Goal: Transaction & Acquisition: Purchase product/service

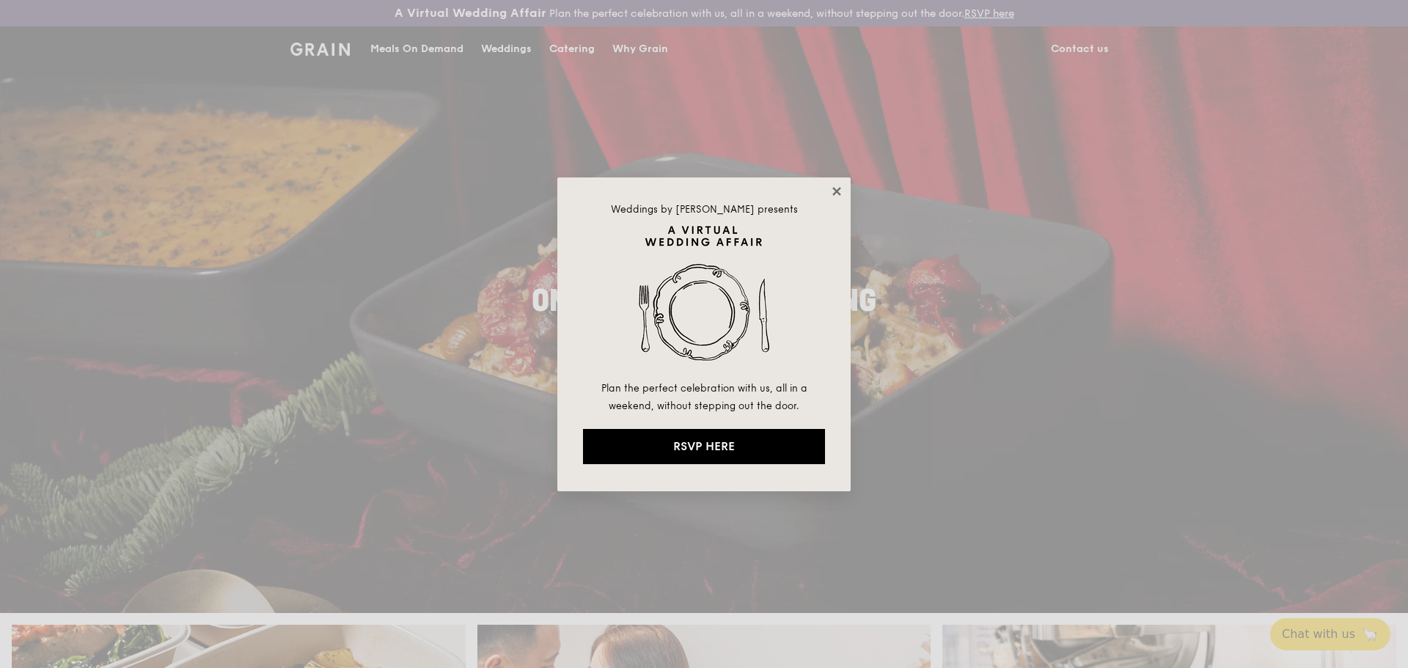
click at [838, 191] on icon at bounding box center [837, 191] width 8 height 8
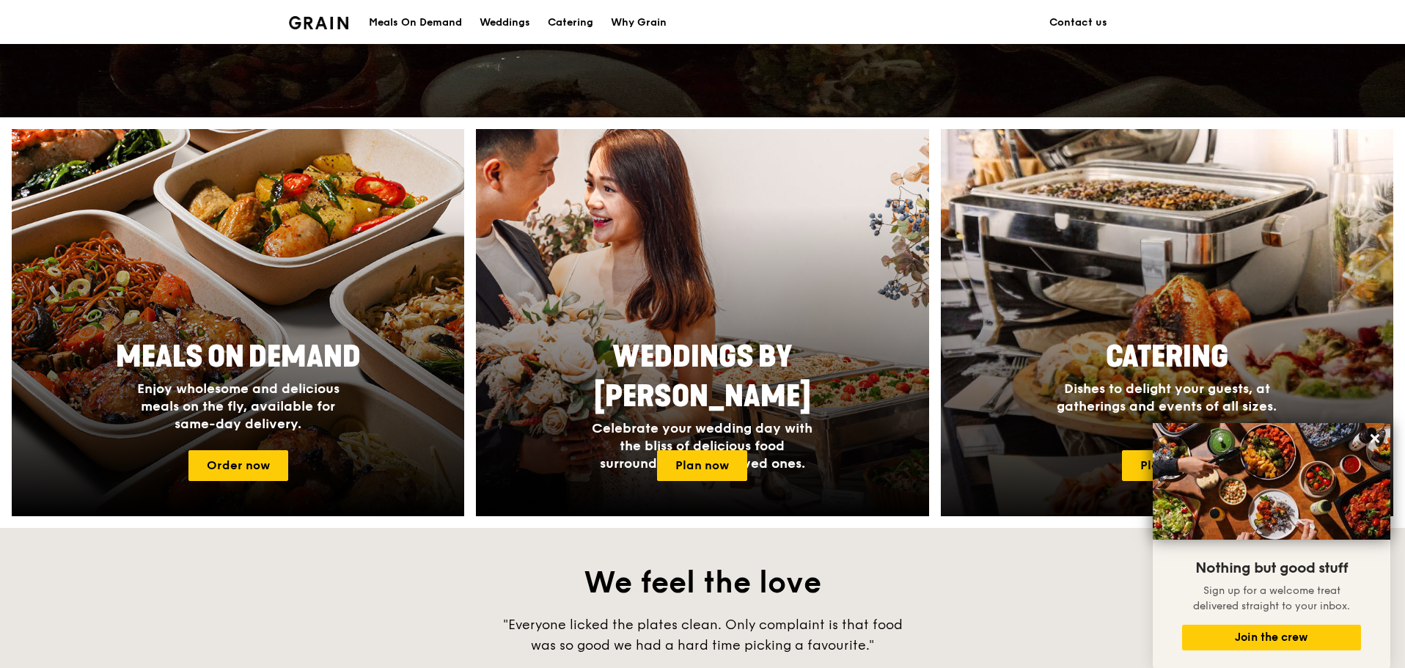
scroll to position [583, 0]
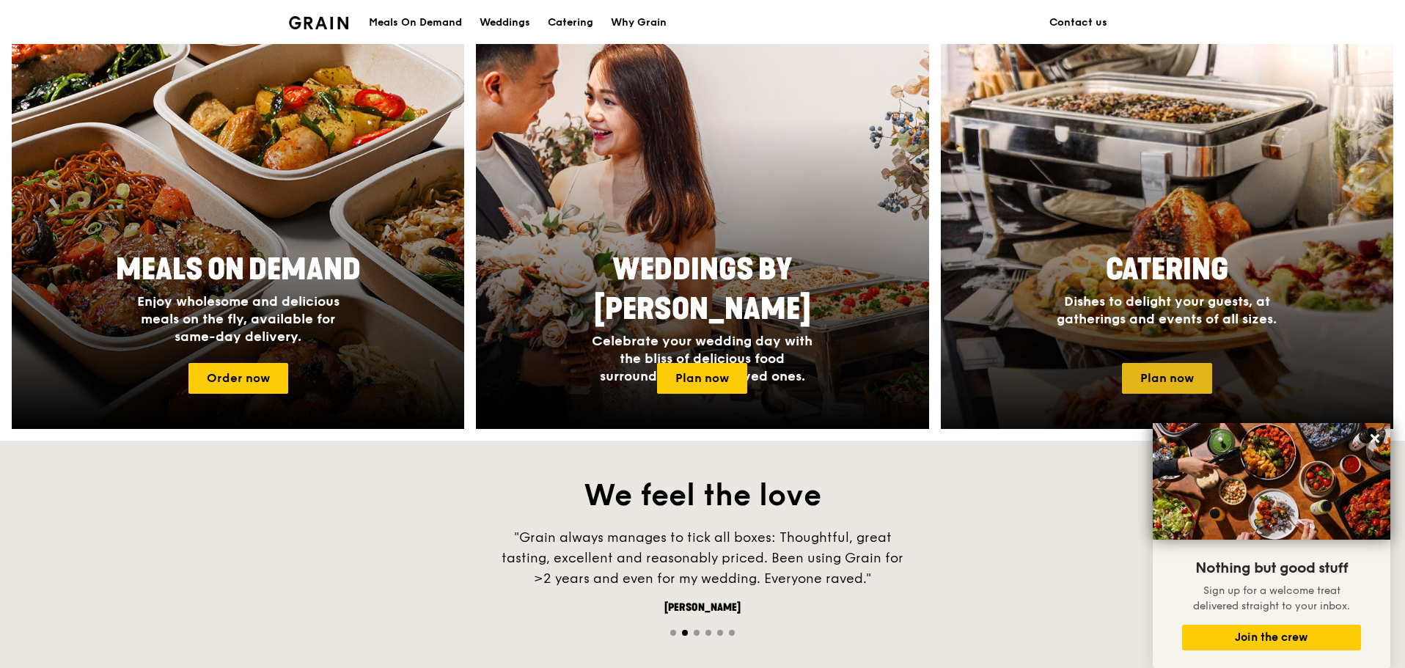
click at [1179, 376] on link "Plan now" at bounding box center [1167, 378] width 90 height 31
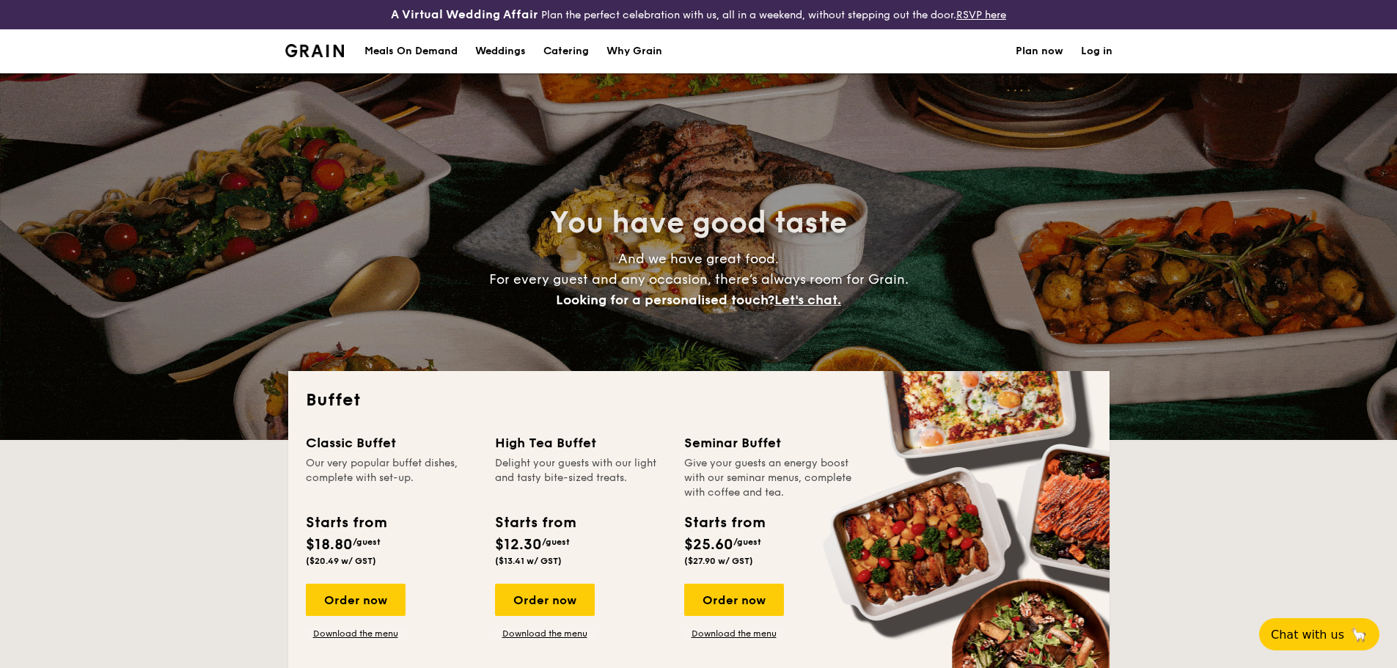
select select
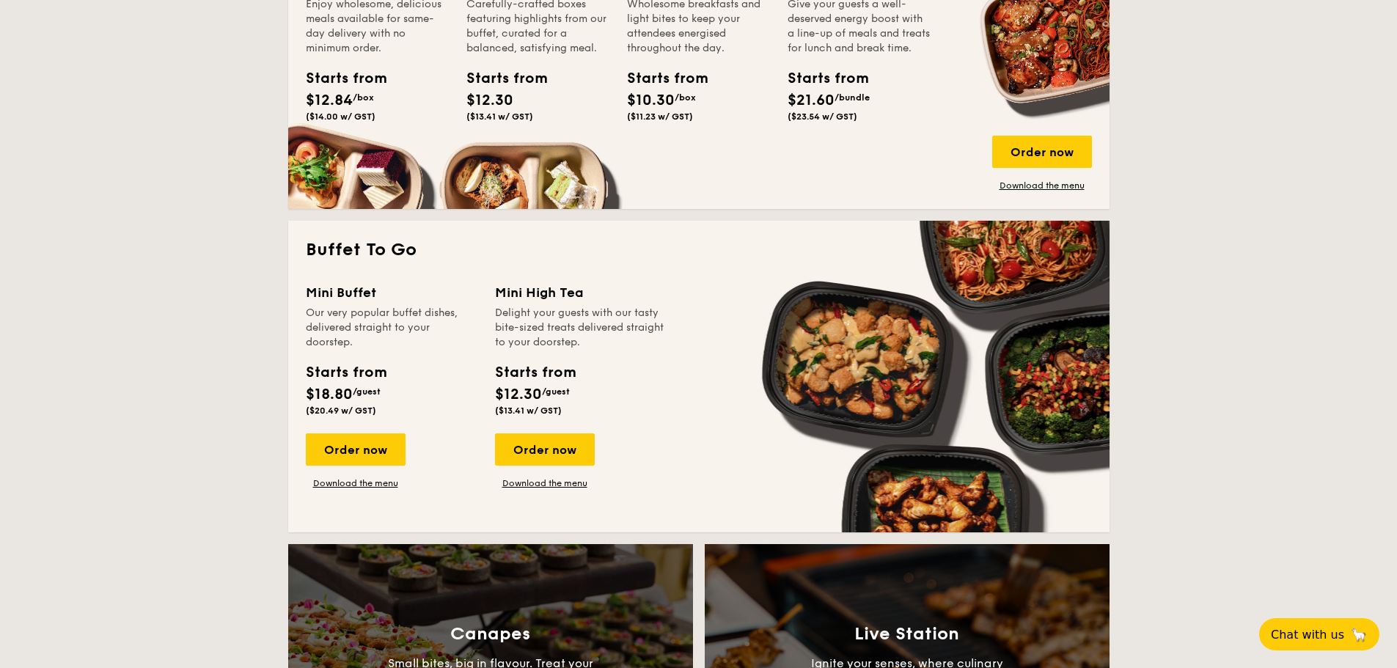
scroll to position [660, 0]
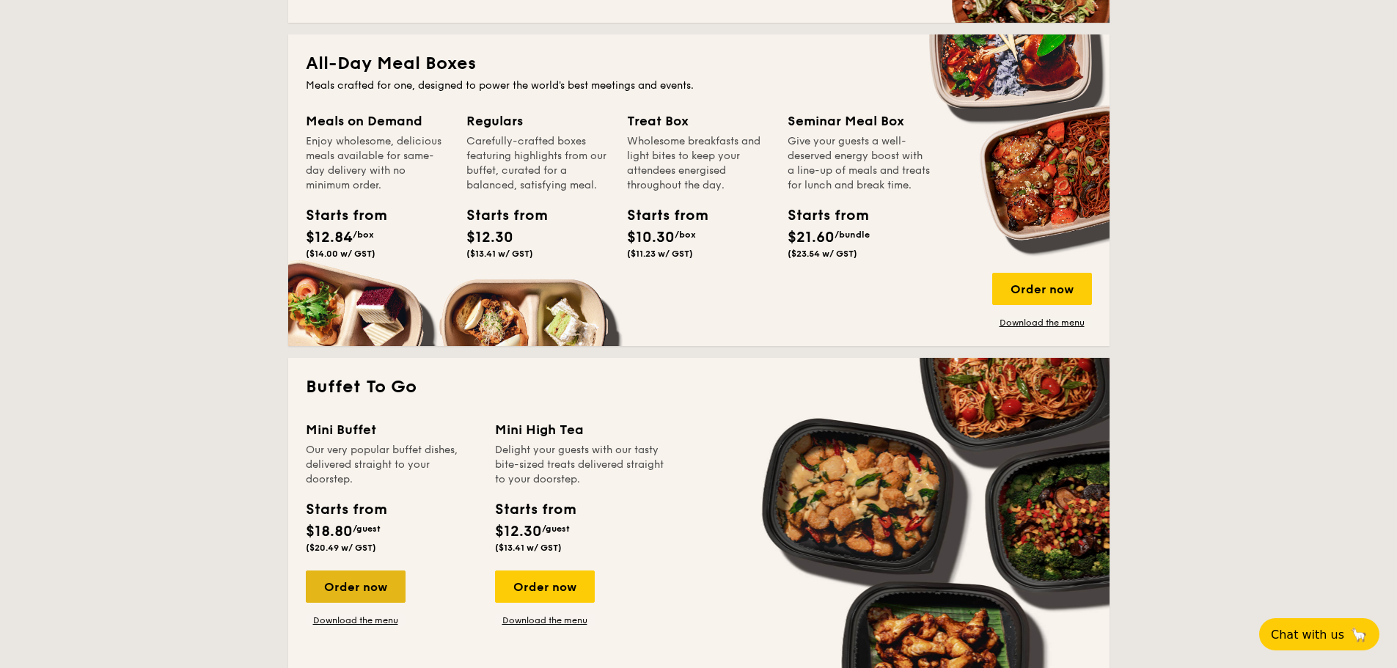
click at [341, 575] on div "Order now" at bounding box center [356, 587] width 100 height 32
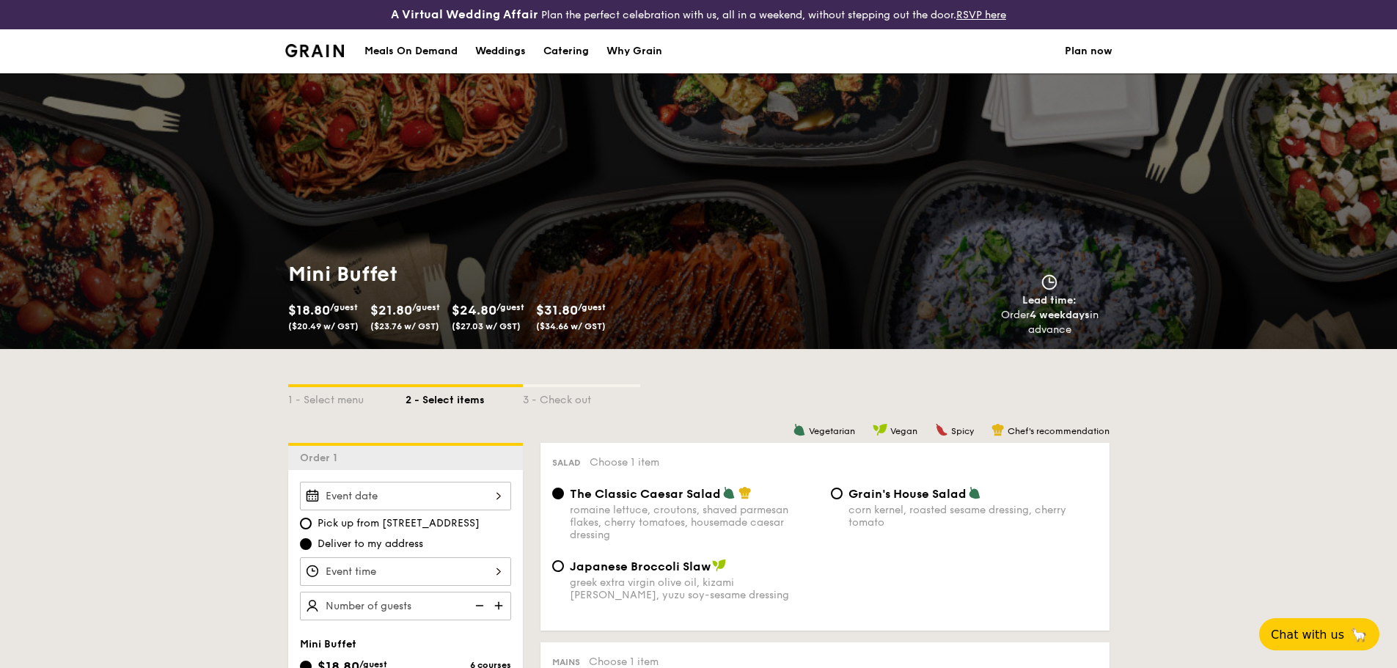
click at [473, 502] on div at bounding box center [405, 496] width 211 height 29
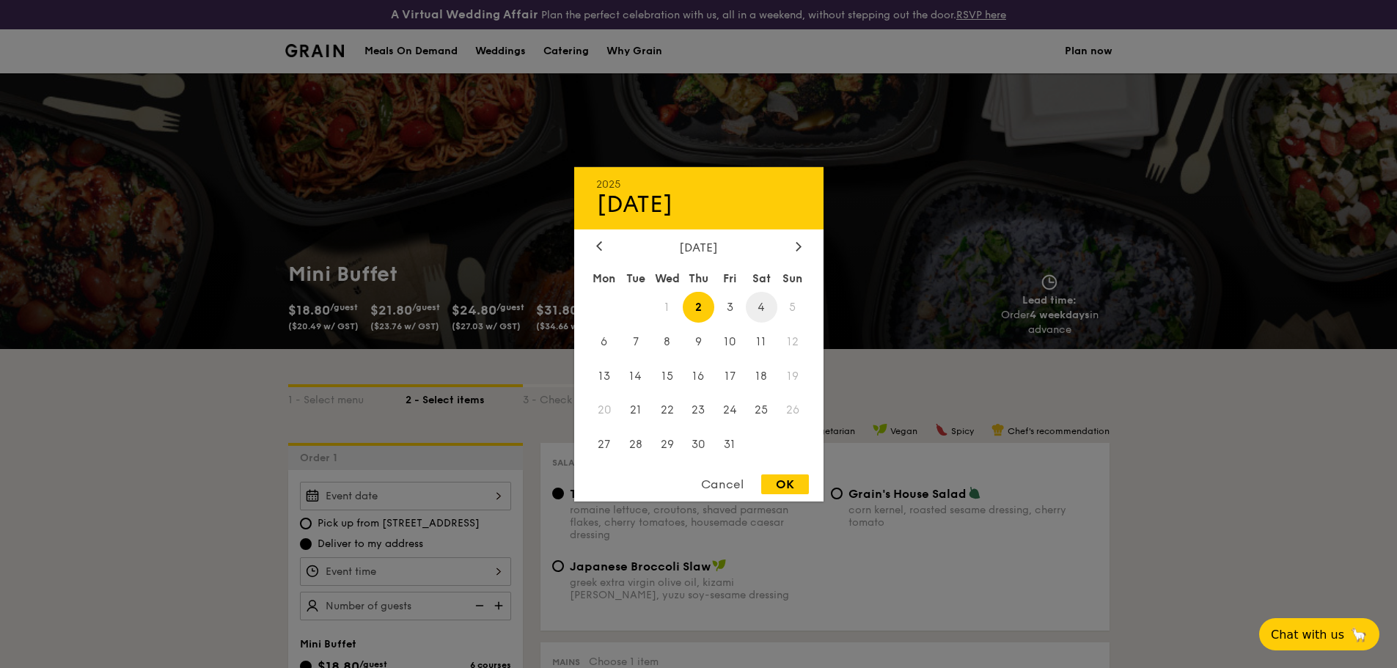
click at [767, 312] on span "4" at bounding box center [762, 307] width 32 height 32
click at [798, 486] on div "OK" at bounding box center [785, 485] width 48 height 20
type input "Oct 04, 2025"
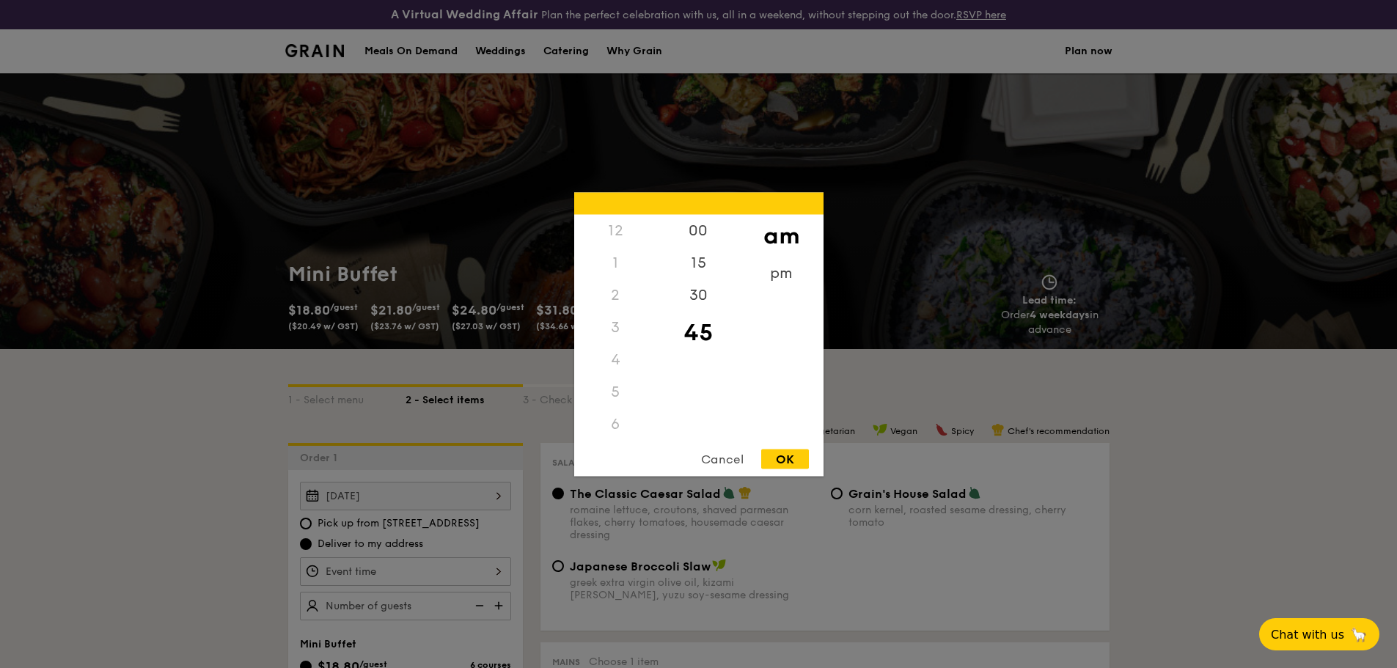
click at [348, 574] on div "12 1 2 3 4 5 6 7 8 9 10 11 00 15 30 45 am pm Cancel OK" at bounding box center [405, 571] width 211 height 29
click at [624, 258] on div "6" at bounding box center [615, 250] width 83 height 32
click at [623, 255] on div "6" at bounding box center [615, 250] width 83 height 32
click at [608, 348] on div "9" at bounding box center [615, 347] width 83 height 32
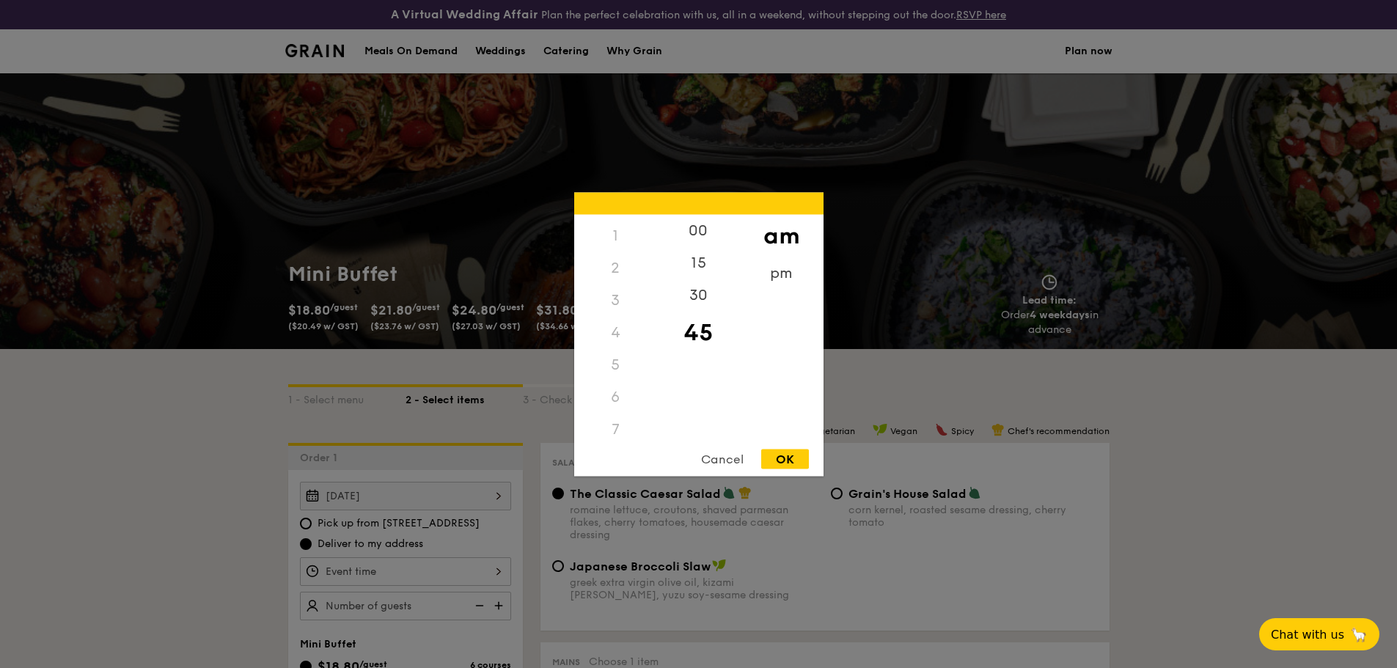
scroll to position [0, 0]
click at [614, 431] on div "6" at bounding box center [615, 424] width 83 height 32
click at [705, 232] on div "00" at bounding box center [698, 235] width 83 height 43
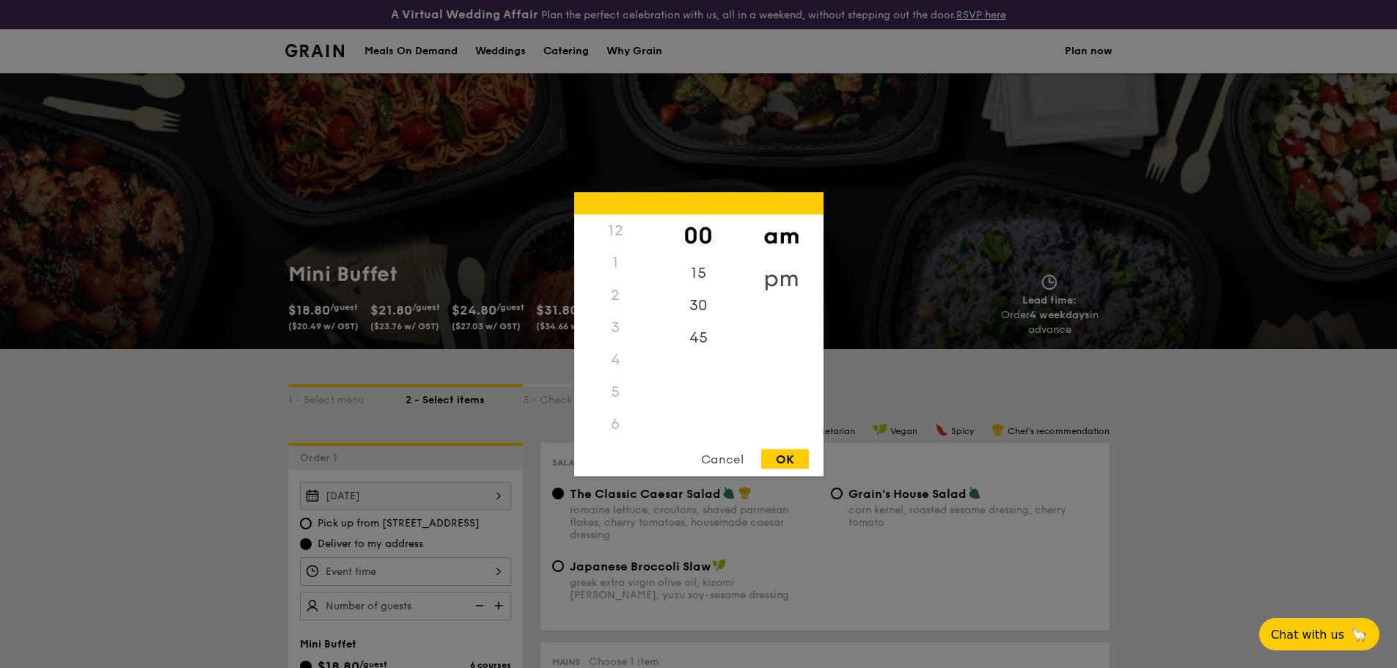
click at [792, 279] on div "pm" at bounding box center [781, 278] width 83 height 43
click at [614, 425] on div "6" at bounding box center [615, 429] width 83 height 43
click at [776, 460] on div "OK" at bounding box center [785, 459] width 48 height 20
type input "6:00PM"
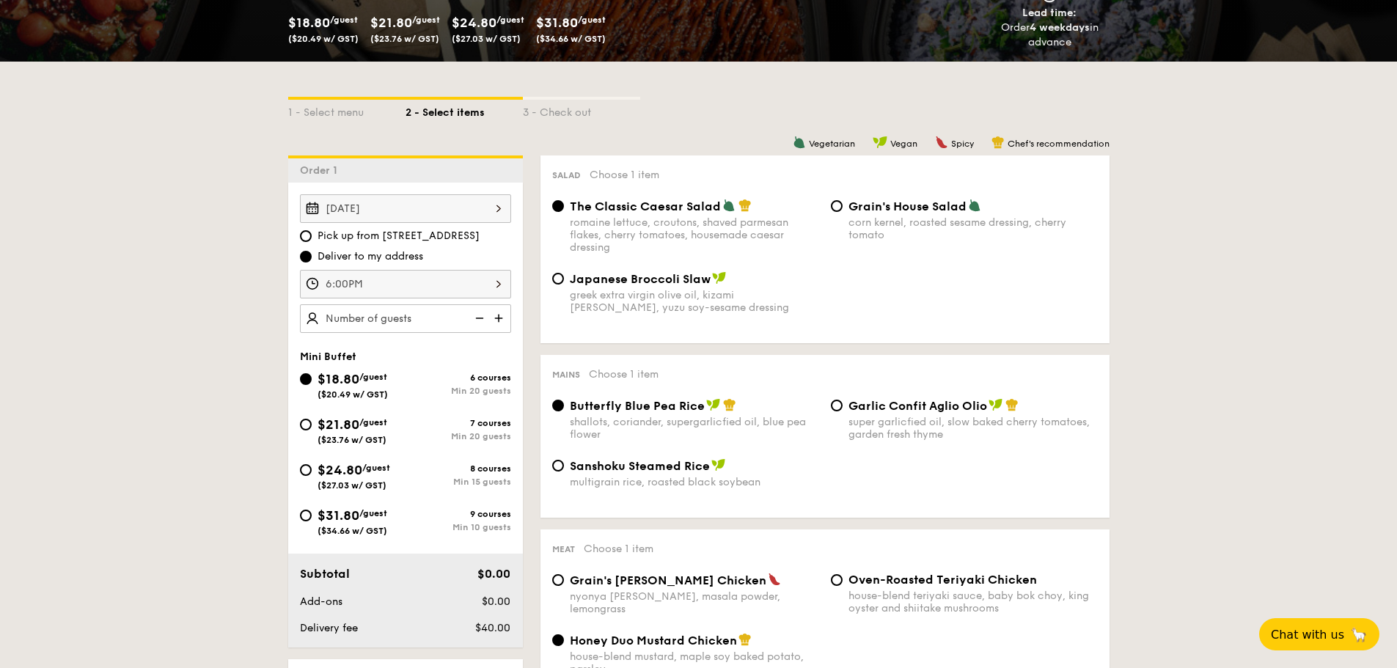
scroll to position [293, 0]
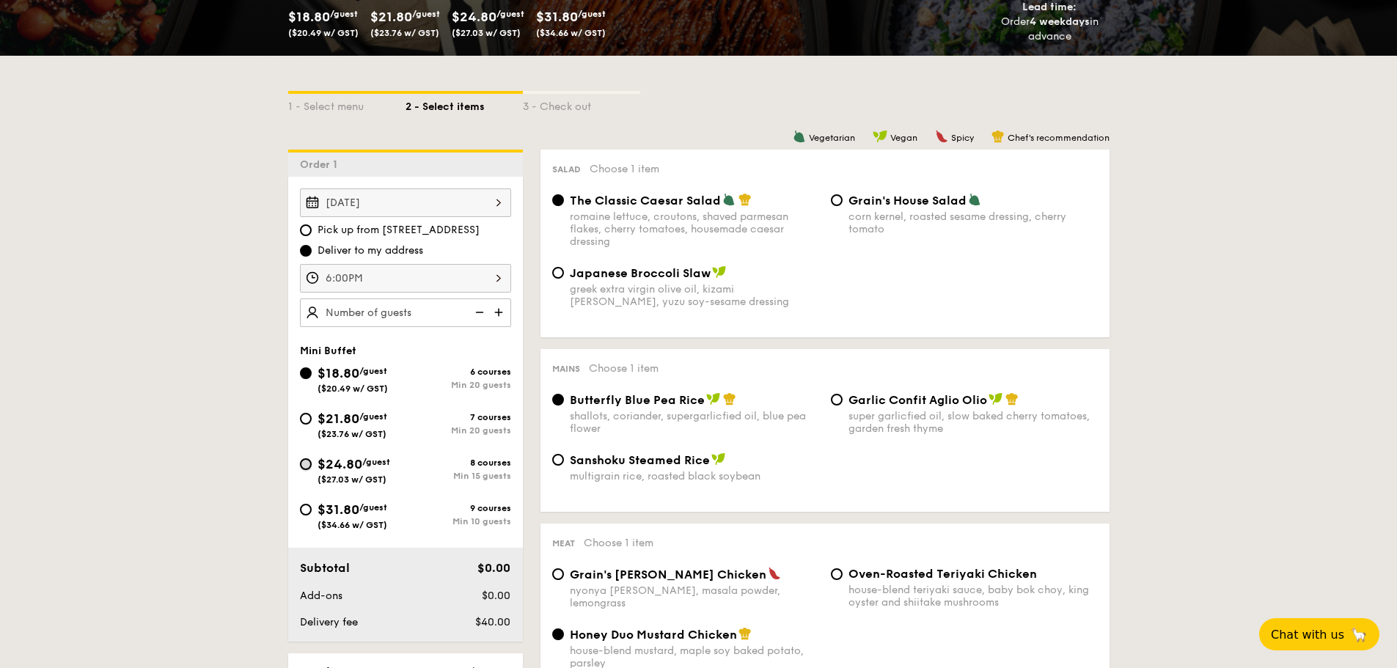
click at [310, 467] on input "$24.80 /guest ($27.03 w/ GST) 8 courses Min 15 guests" at bounding box center [306, 464] width 12 height 12
radio input "true"
radio input "false"
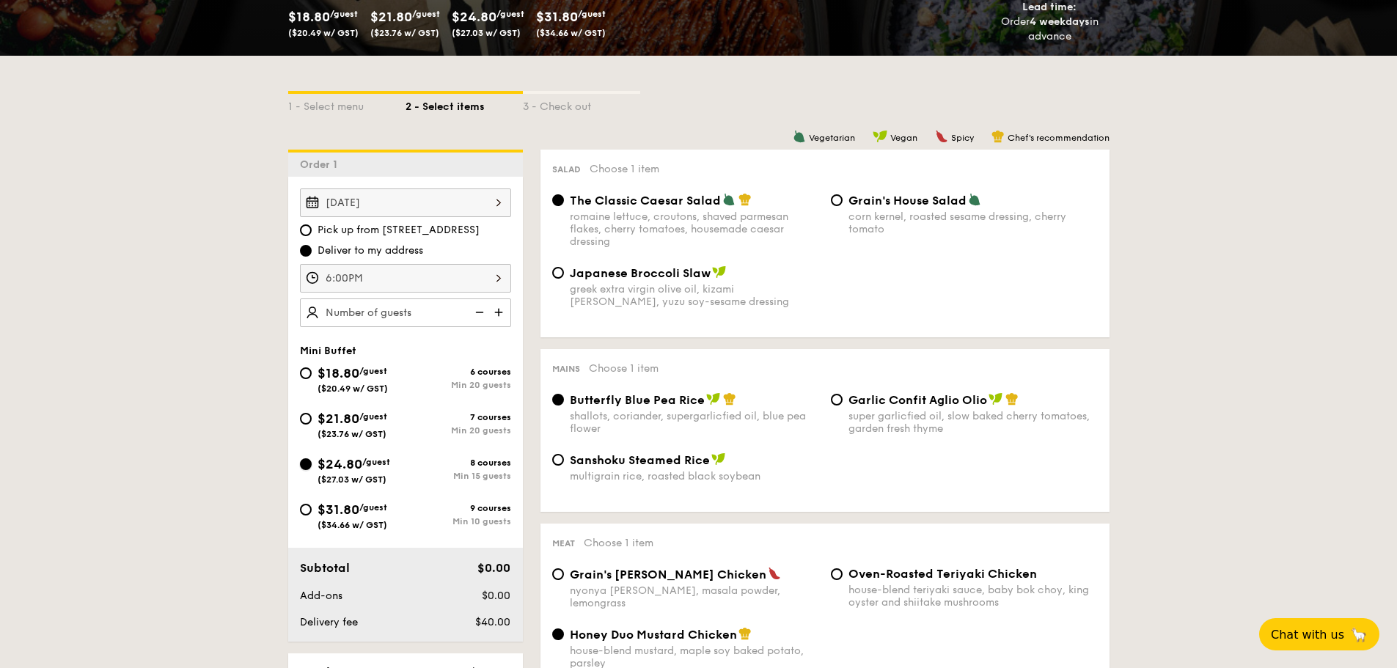
radio input "true"
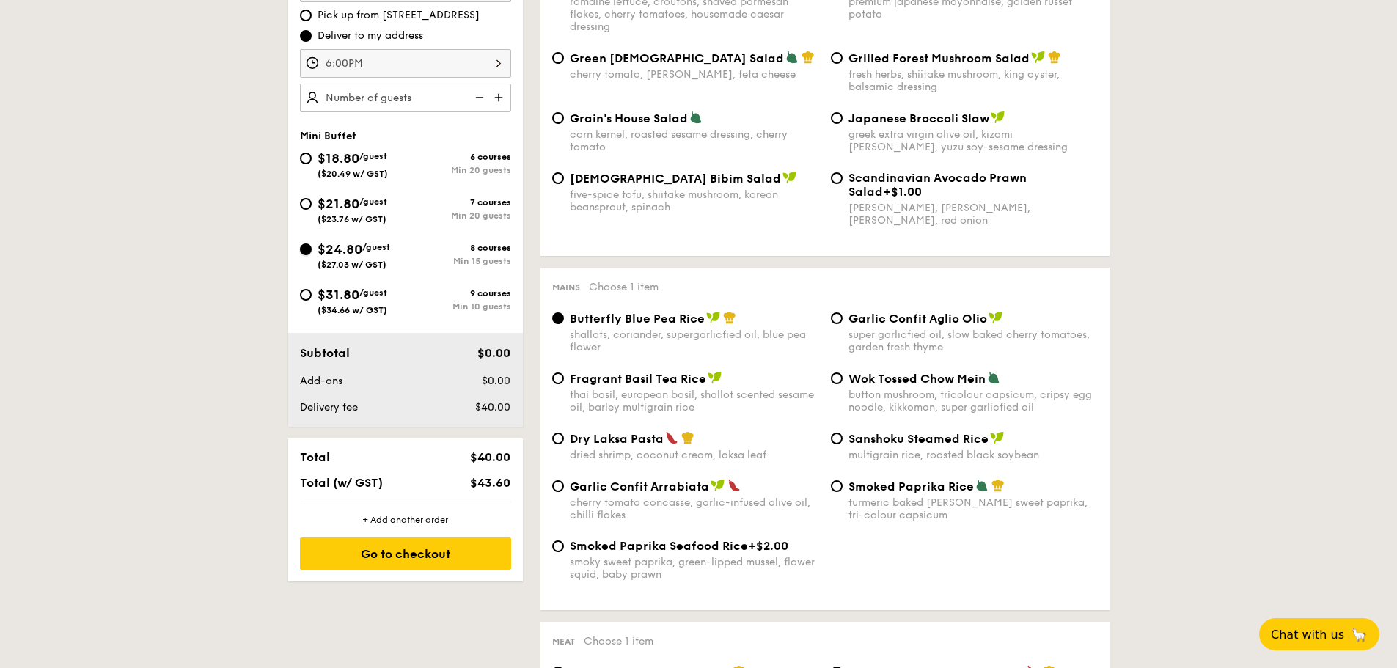
scroll to position [513, 0]
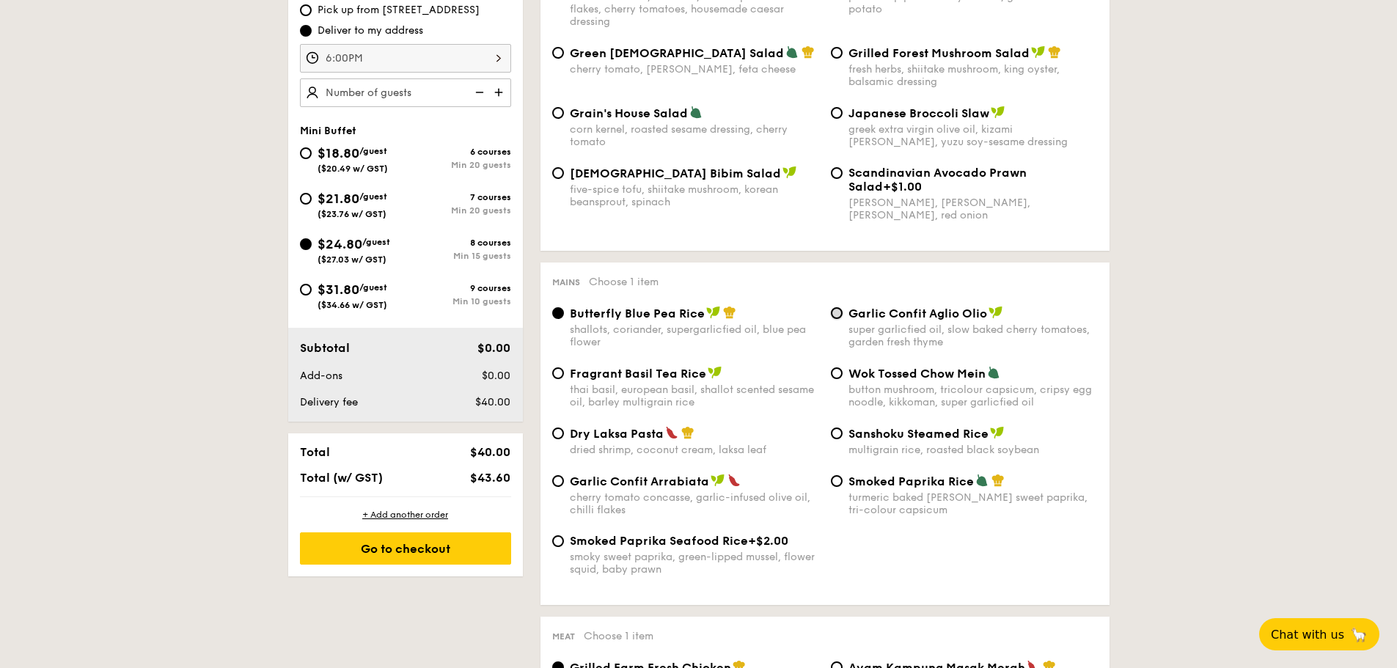
click at [838, 312] on input "Garlic Confit Aglio Olio super garlicfied oil, slow baked cherry tomatoes, gard…" at bounding box center [837, 313] width 12 height 12
radio input "true"
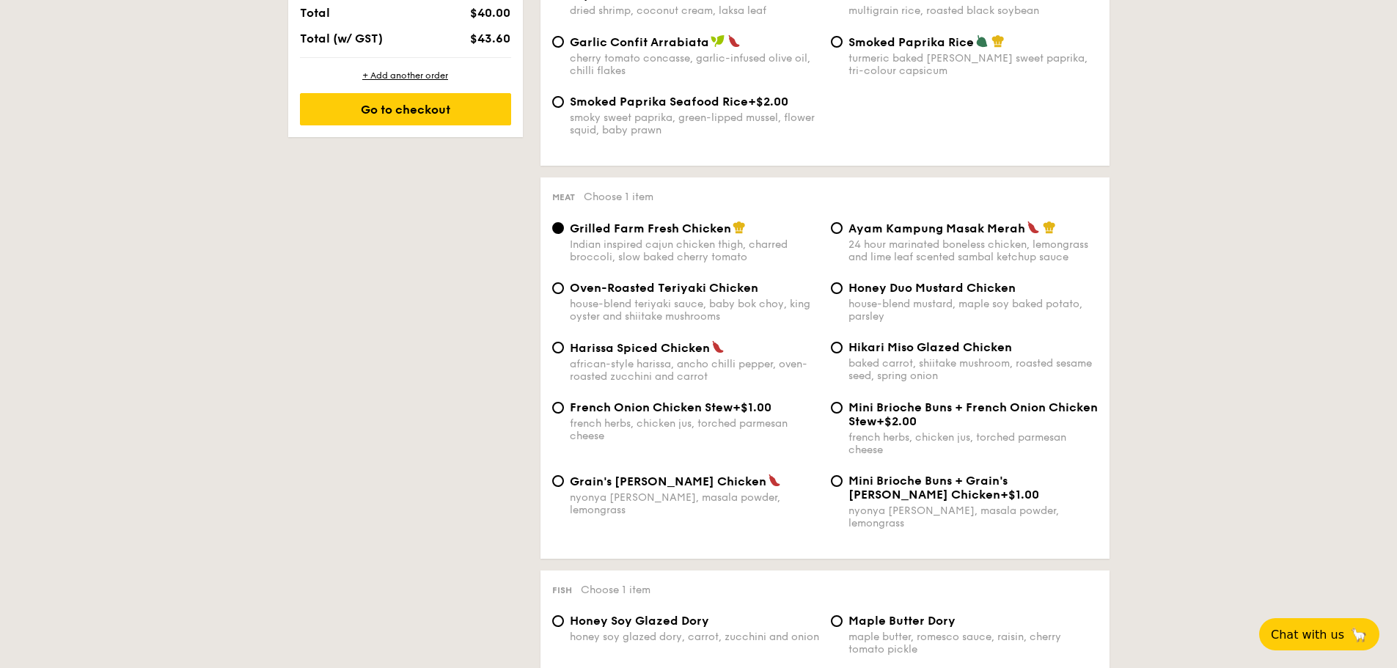
scroll to position [954, 0]
click at [561, 287] on input "Oven-Roasted Teriyaki Chicken house-blend teriyaki sauce, baby bok choy, king o…" at bounding box center [558, 288] width 12 height 12
radio input "true"
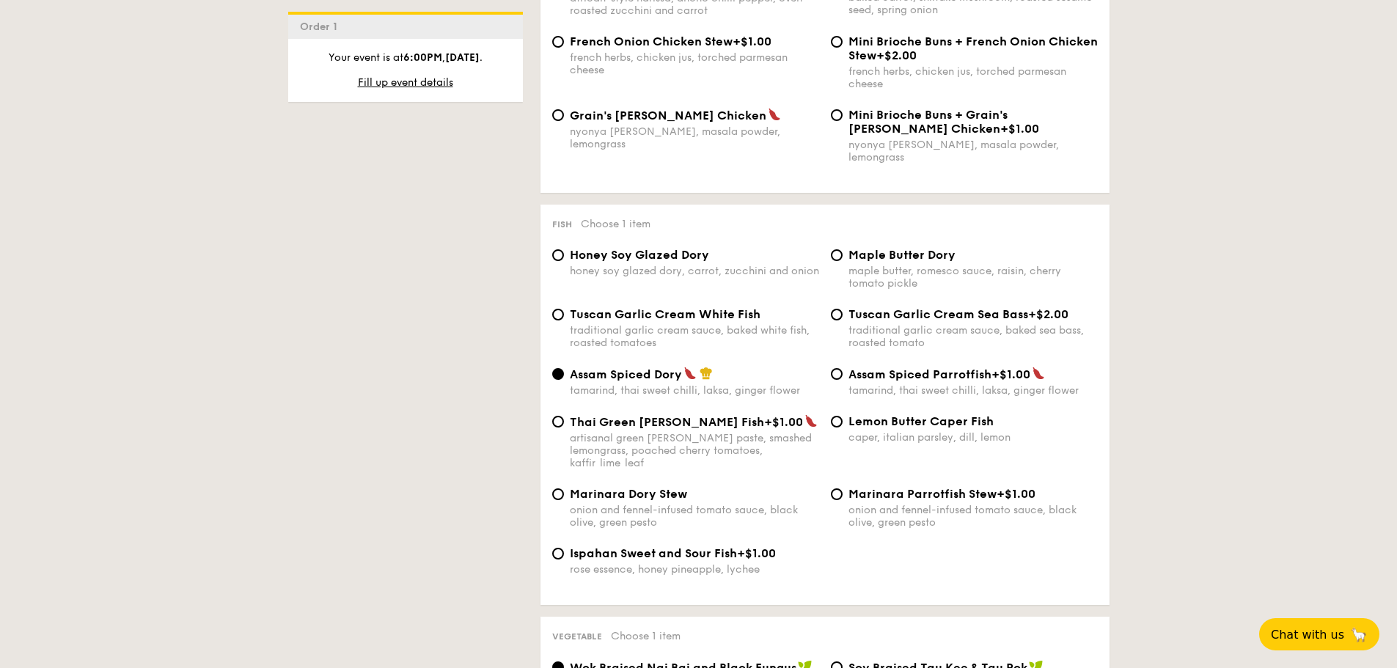
scroll to position [1320, 0]
click at [557, 248] on input "Honey Soy Glazed Dory honey soy glazed dory, carrot, zucchini and onion" at bounding box center [558, 254] width 12 height 12
radio input "true"
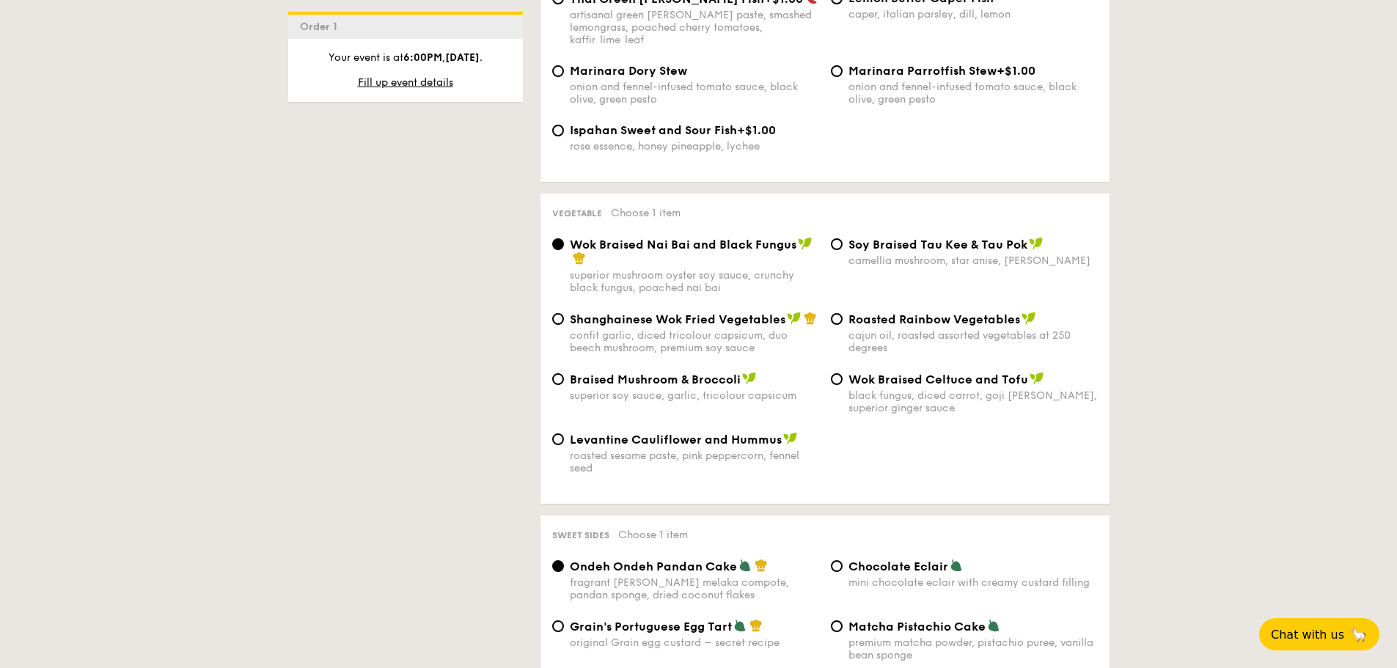
scroll to position [1760, 0]
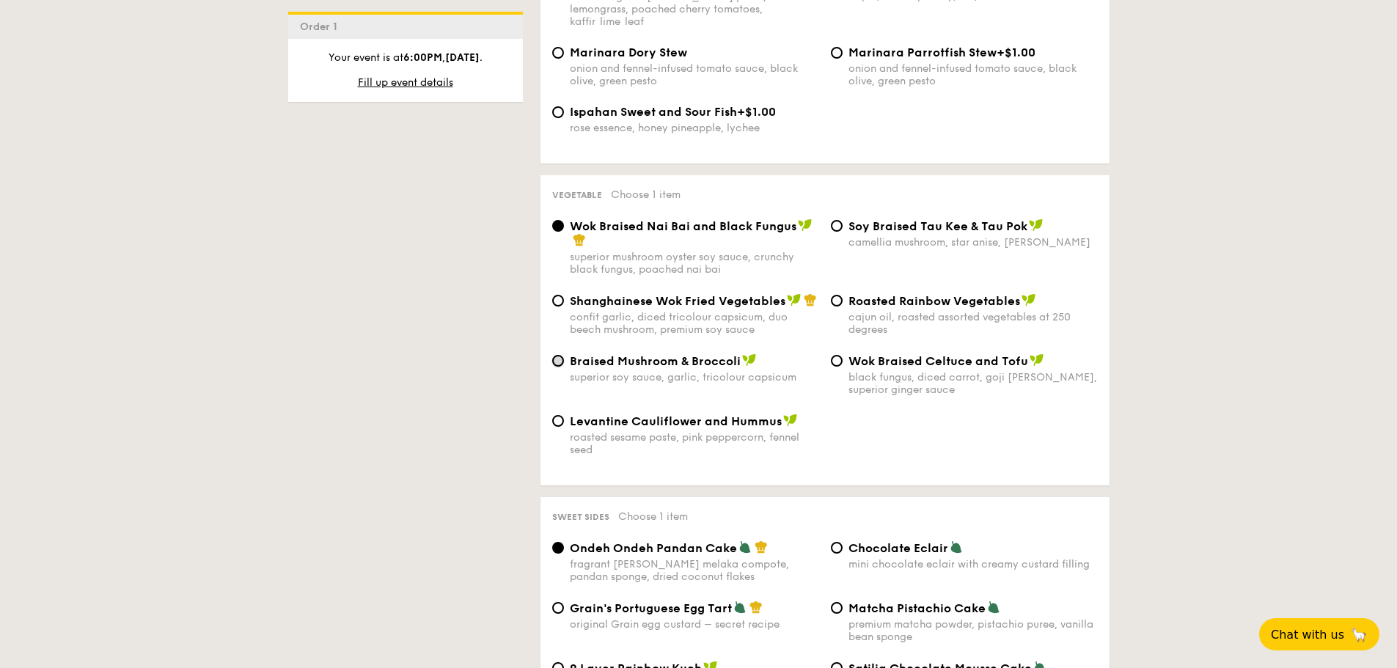
click at [557, 355] on input "Braised Mushroom & Broccoli superior soy sauce, garlic, tricolour capsicum" at bounding box center [558, 361] width 12 height 12
radio input "true"
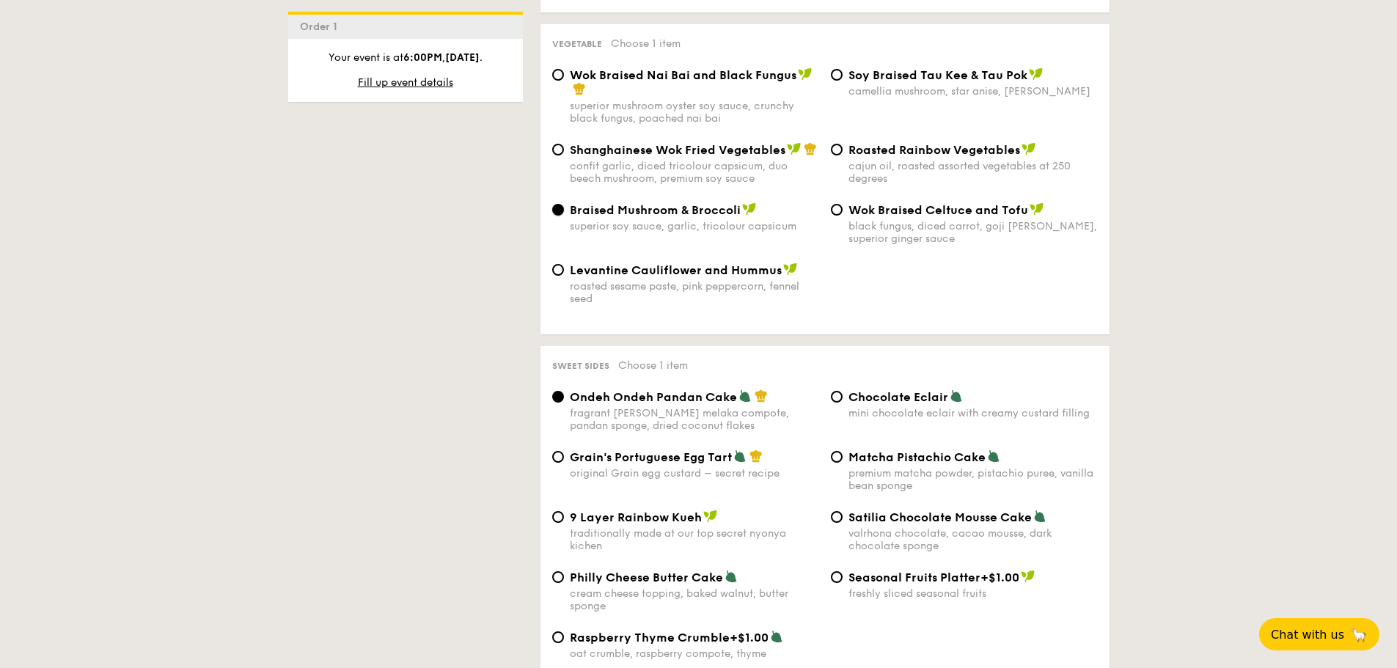
scroll to position [2054, 0]
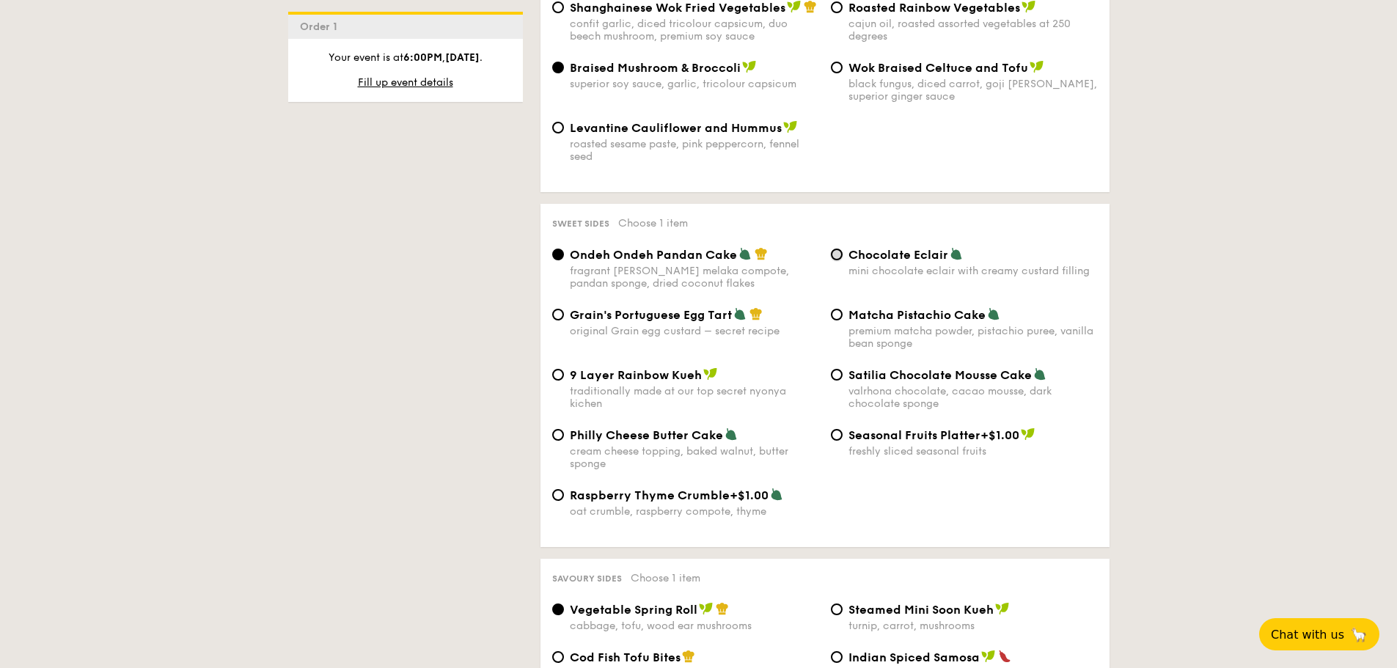
click at [839, 249] on input "Chocolate Eclair mini chocolate eclair with creamy custard filling" at bounding box center [837, 255] width 12 height 12
radio input "true"
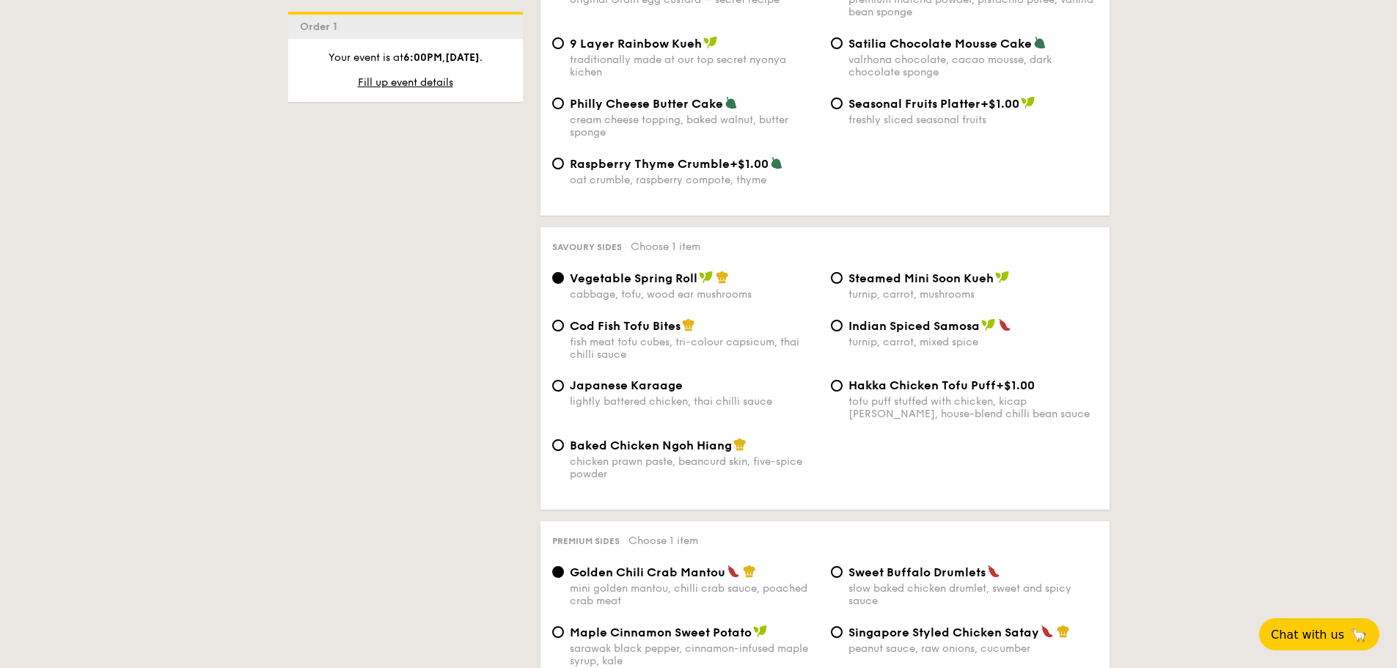
scroll to position [2421, 0]
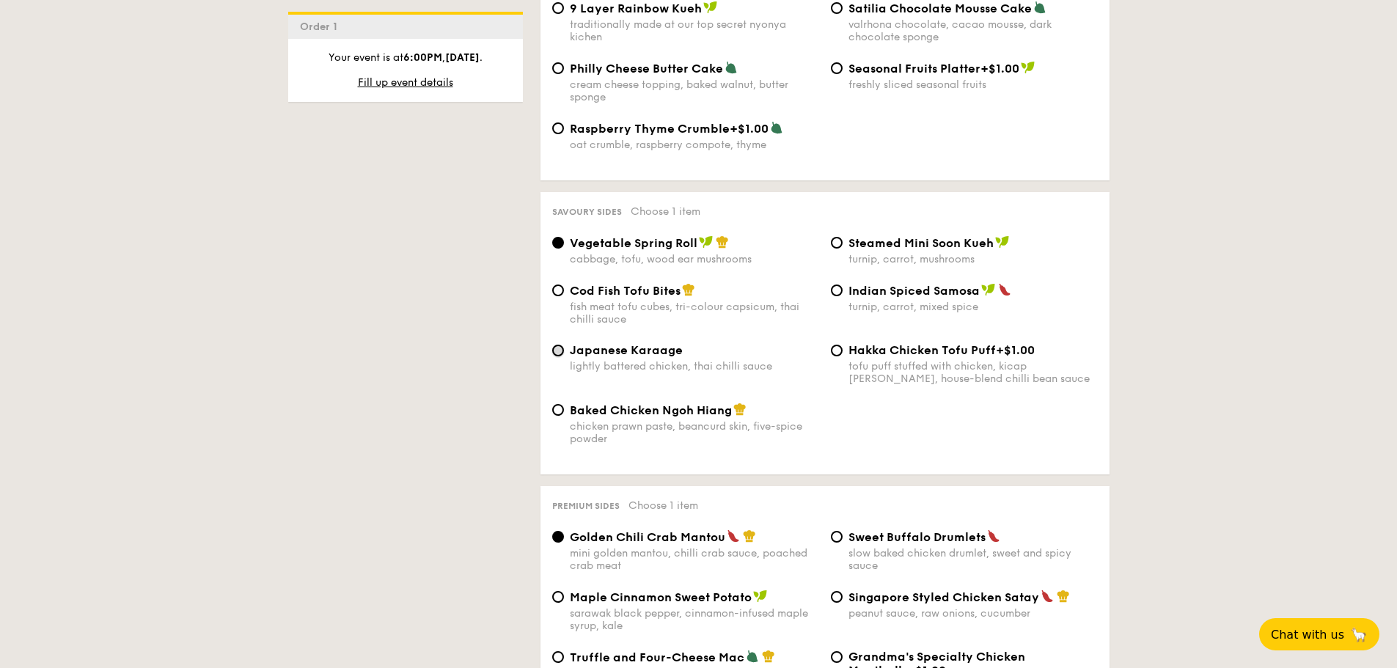
click at [557, 345] on input "Japanese Karaage lightly battered chicken, thai chilli sauce" at bounding box center [558, 351] width 12 height 12
radio input "true"
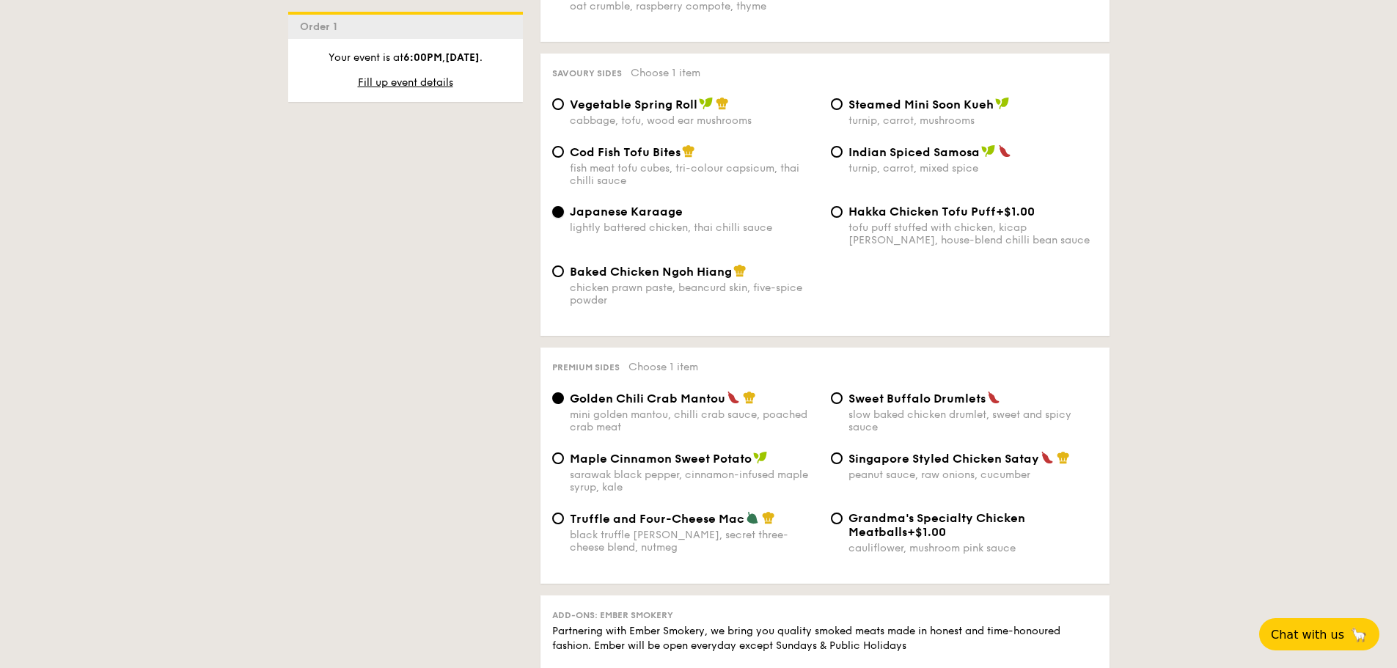
scroll to position [2641, 0]
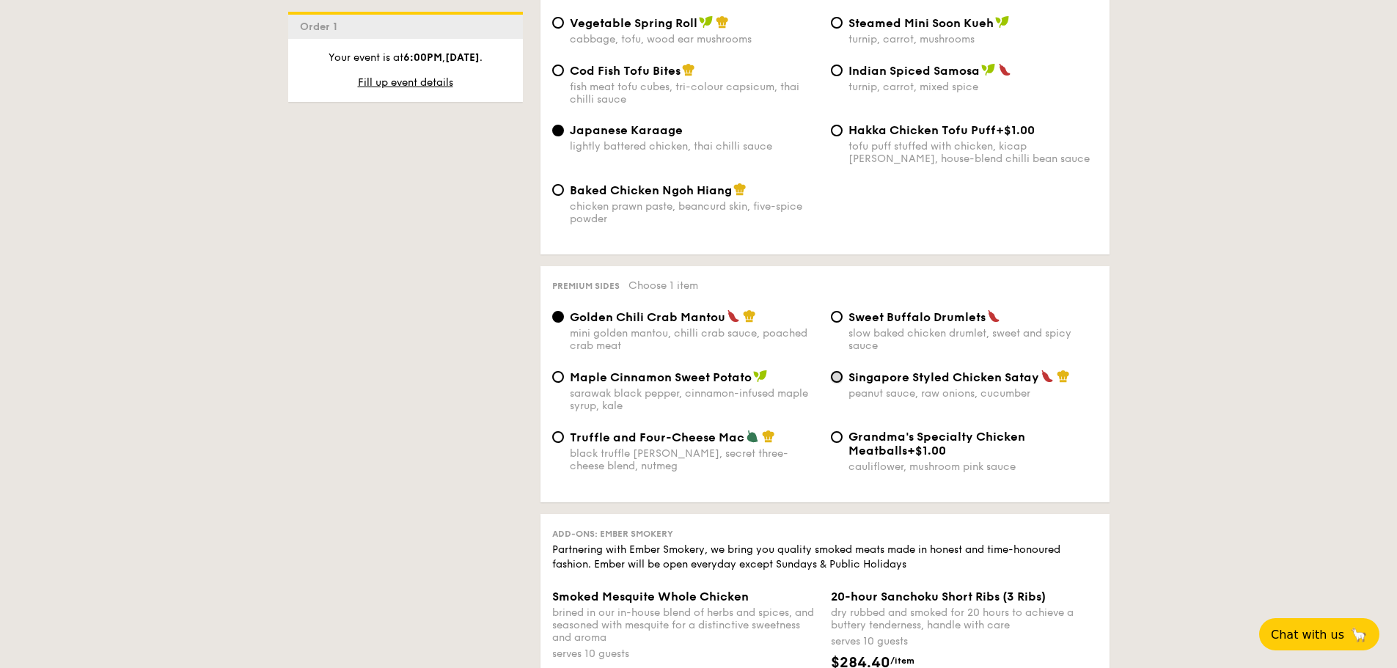
click at [838, 371] on input "Singapore Styled Chicken Satay peanut sauce, raw onions, cucumber" at bounding box center [837, 377] width 12 height 12
radio input "true"
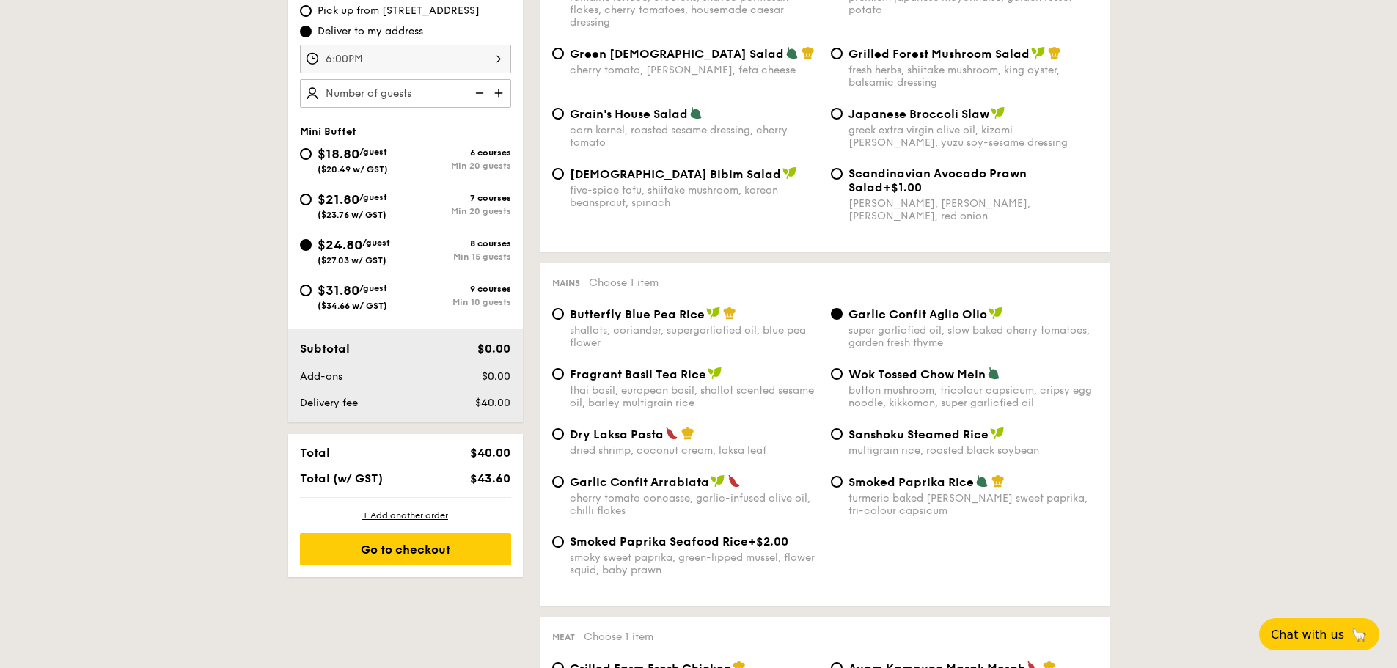
scroll to position [513, 0]
click at [373, 557] on div "Go to checkout" at bounding box center [405, 549] width 211 height 32
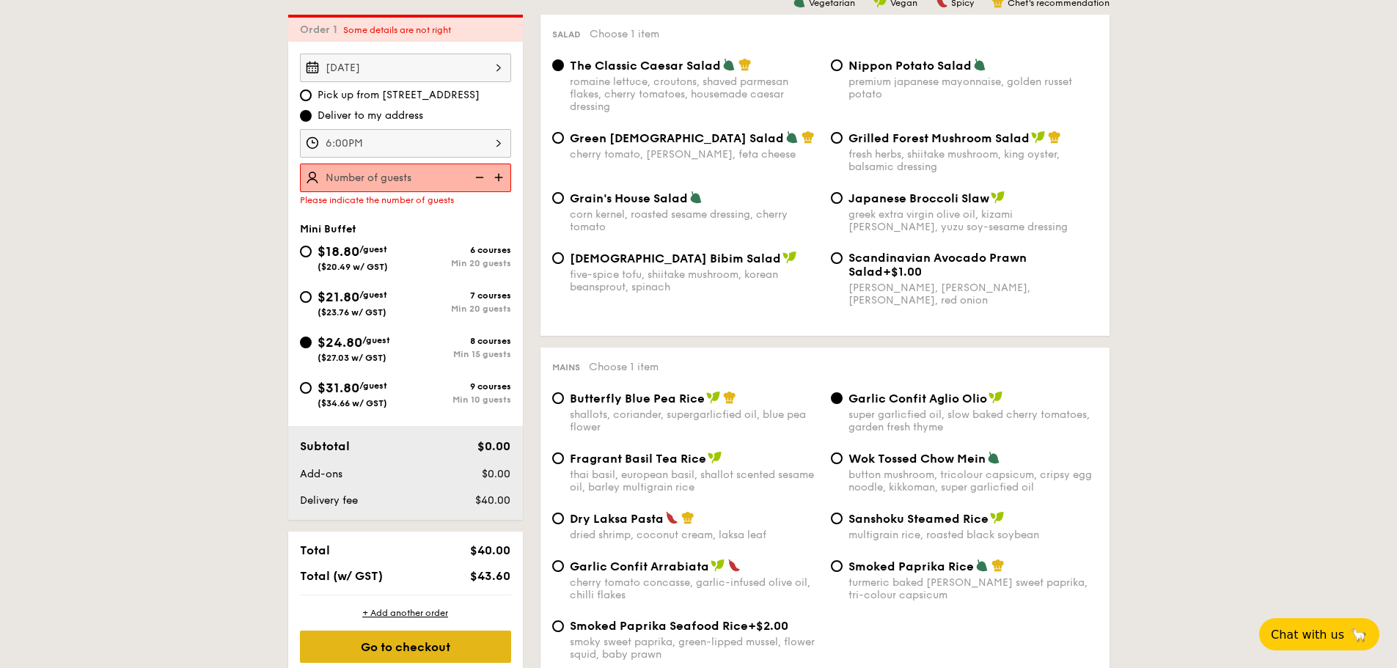
scroll to position [421, 0]
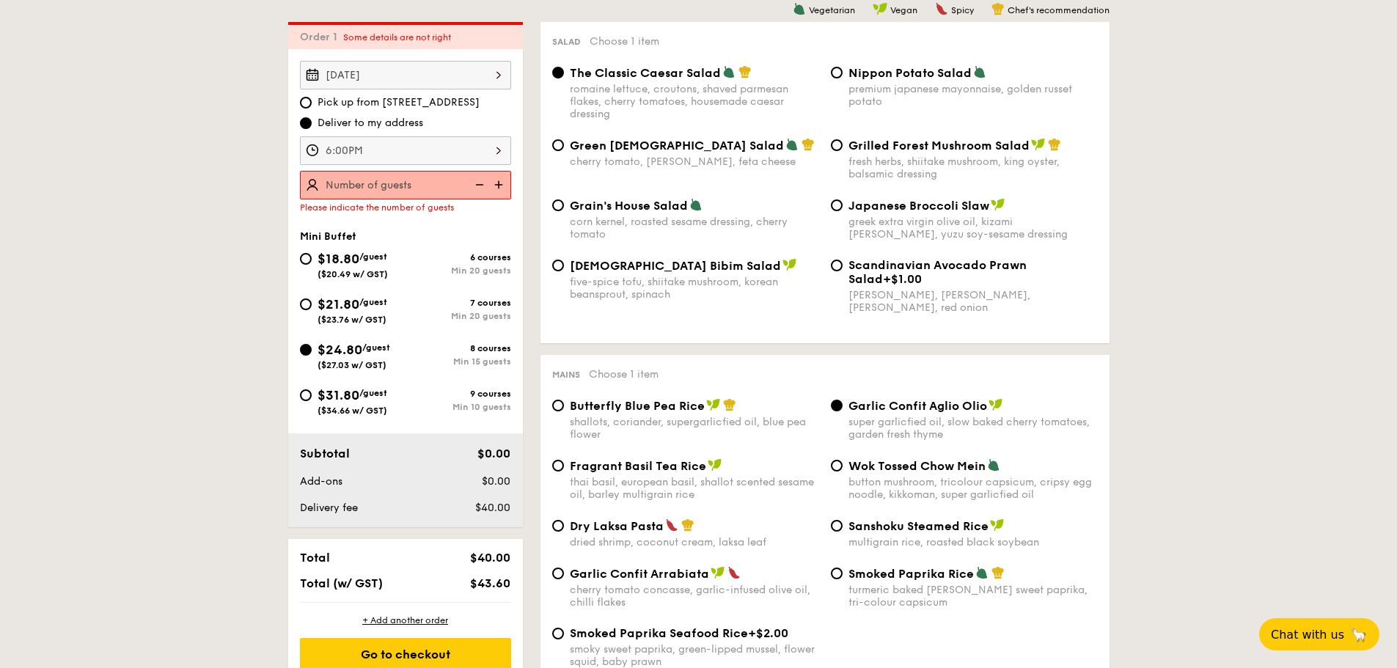
click at [497, 182] on img at bounding box center [500, 185] width 22 height 28
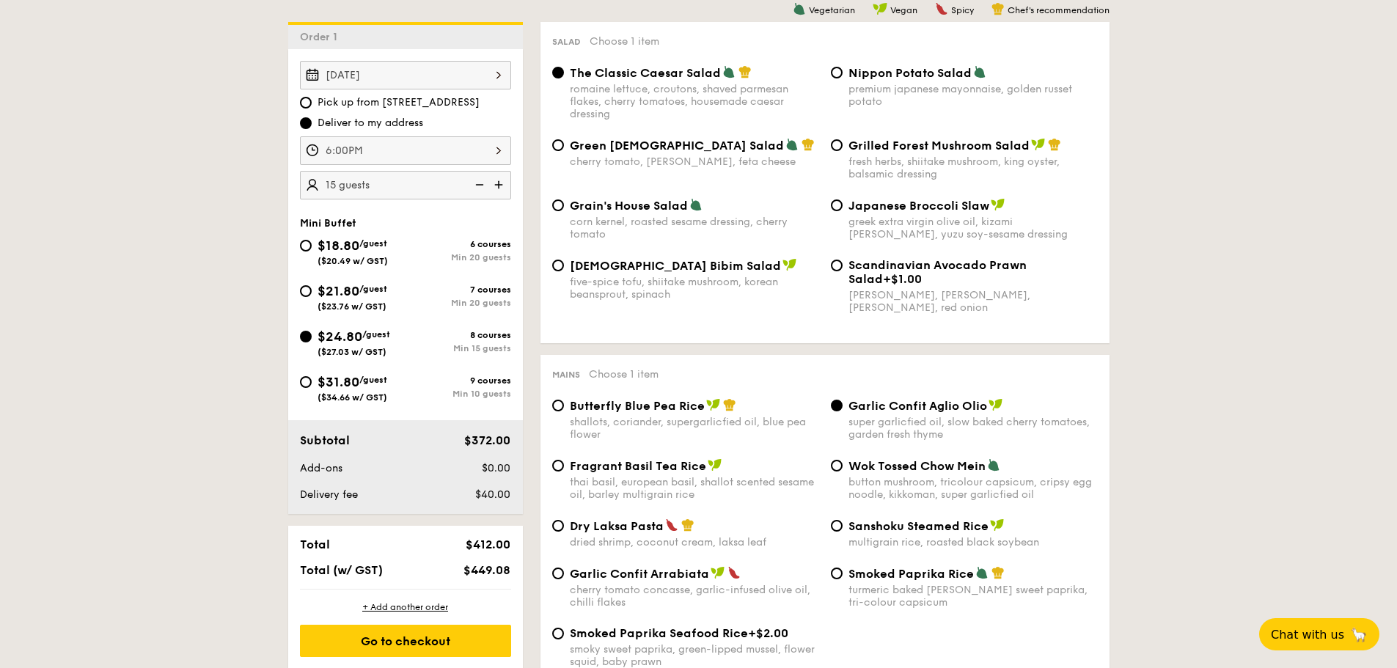
click at [498, 185] on img at bounding box center [500, 185] width 22 height 28
click at [483, 186] on img at bounding box center [478, 185] width 22 height 28
type input "15 guests"
click at [406, 635] on div "Go to checkout" at bounding box center [405, 641] width 211 height 32
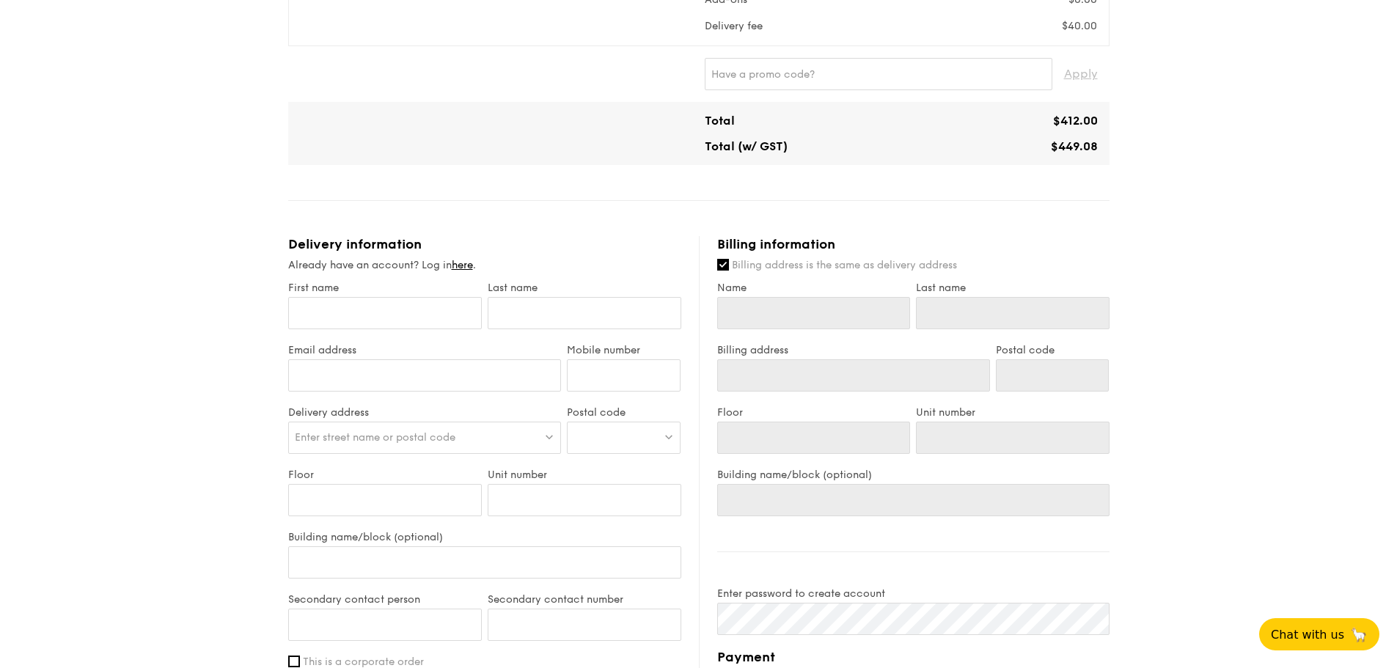
scroll to position [513, 0]
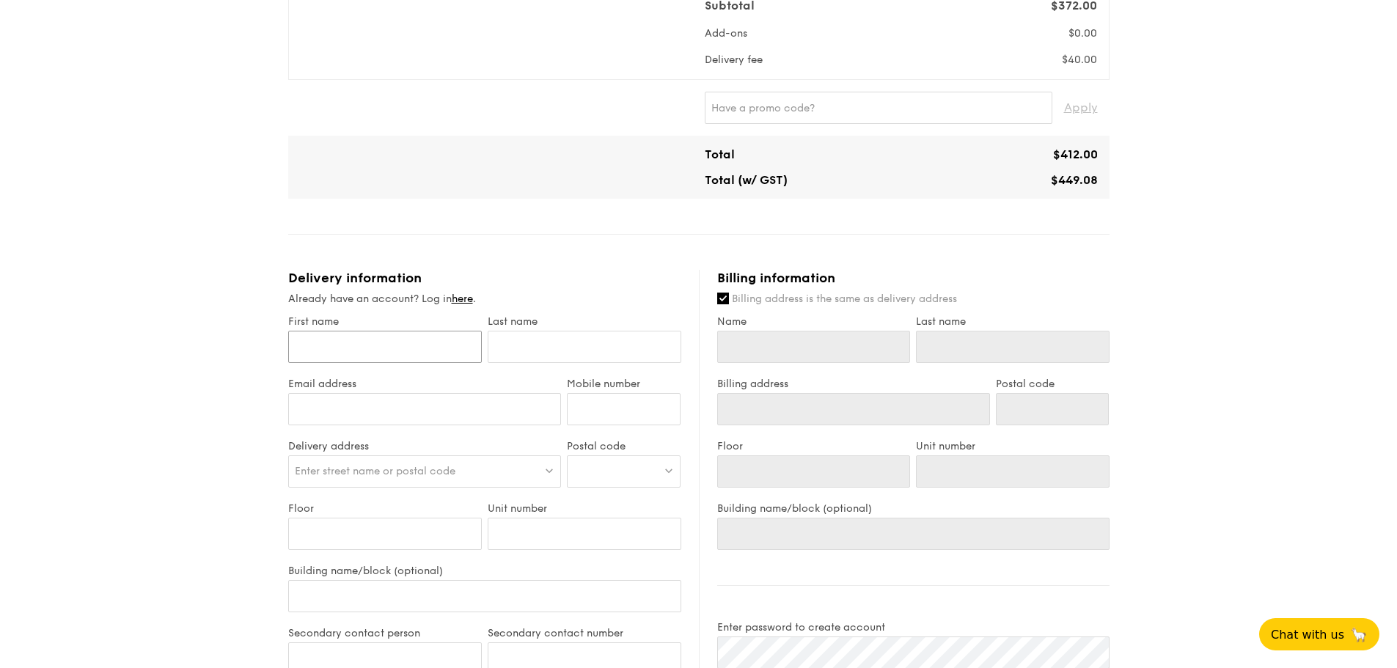
click at [449, 350] on input "First name" at bounding box center [385, 347] width 194 height 32
type input "J"
type input "Ju"
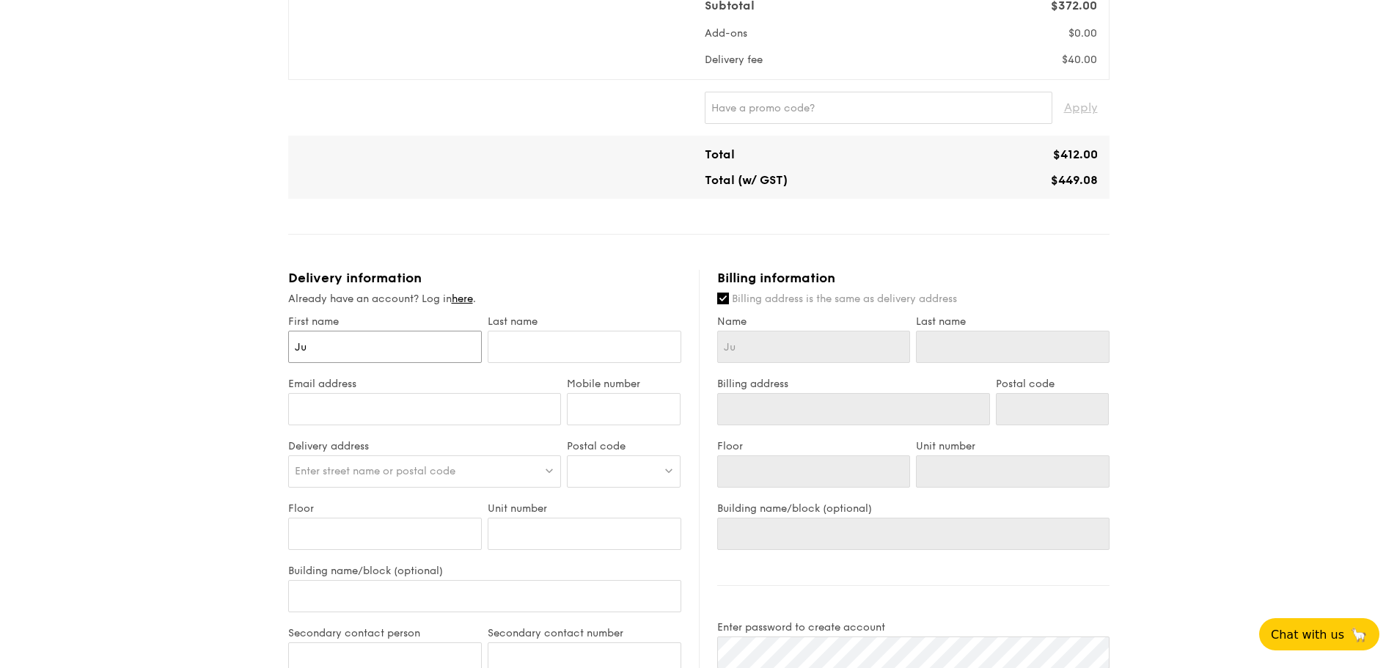
type input "Jul"
type input "Juli"
type input "Julie"
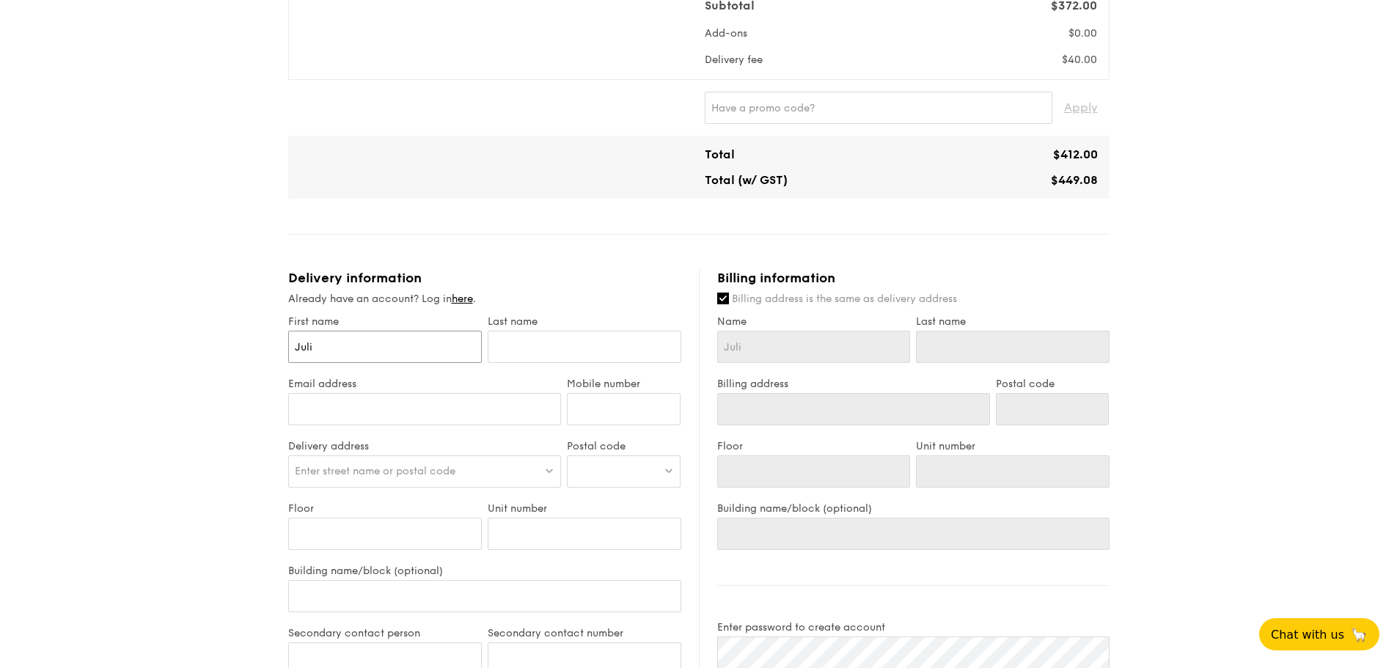
type input "Julie"
type input "Juliet"
click at [514, 348] on input "text" at bounding box center [585, 347] width 194 height 32
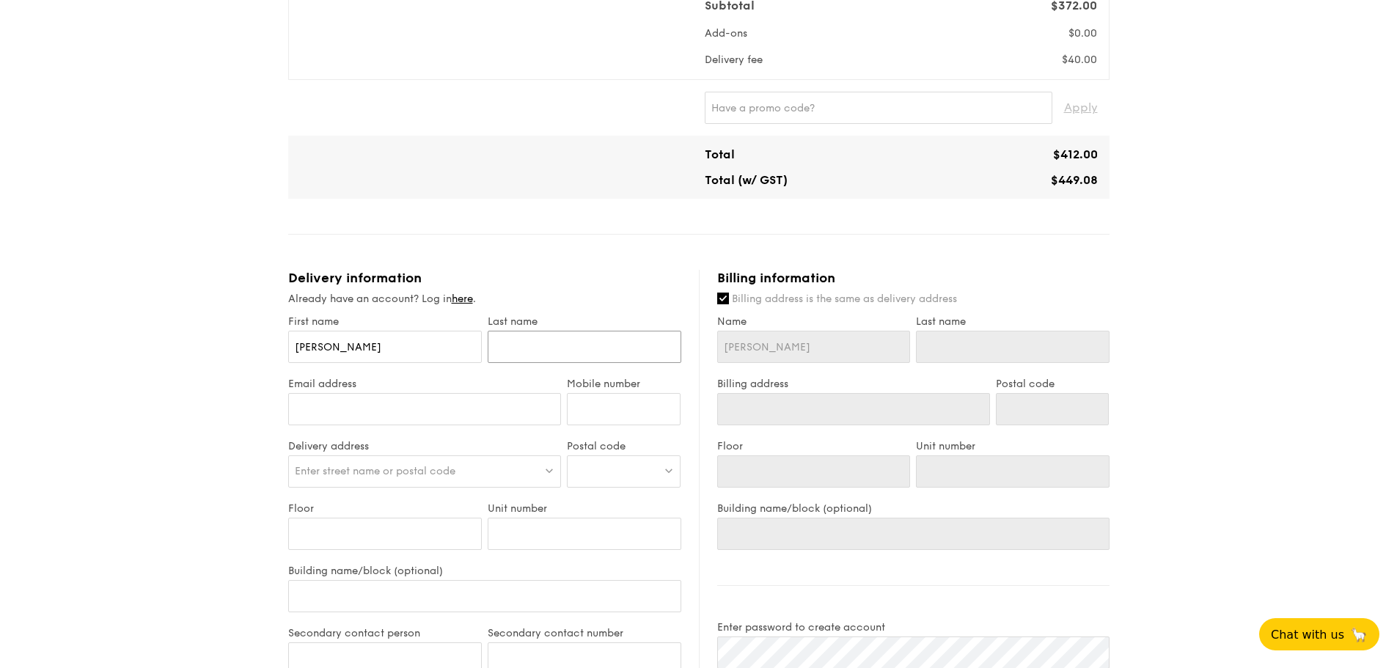
type input "Y"
type input "Ye"
type input "Yeo"
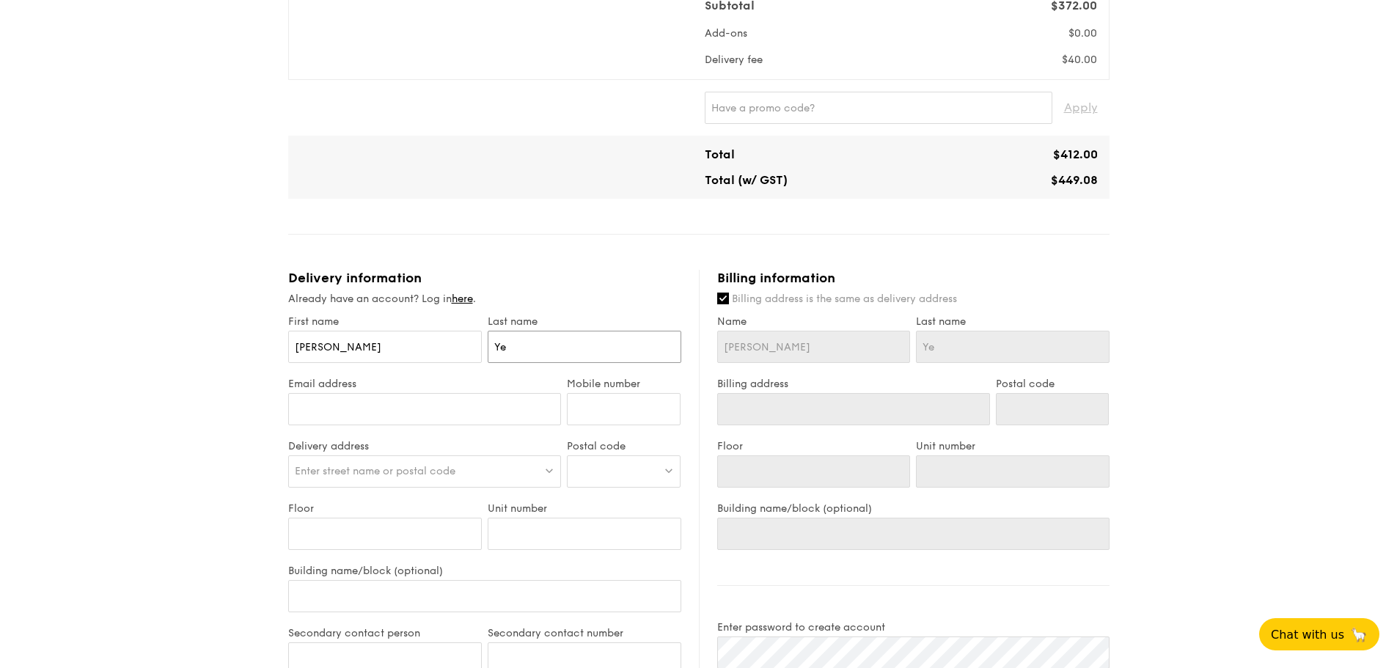
type input "Yeo"
click at [477, 405] on input "Email address" at bounding box center [425, 409] width 274 height 32
type input "julietyeo@hotmail.com"
click at [588, 408] on input "Mobile number" at bounding box center [624, 409] width 114 height 32
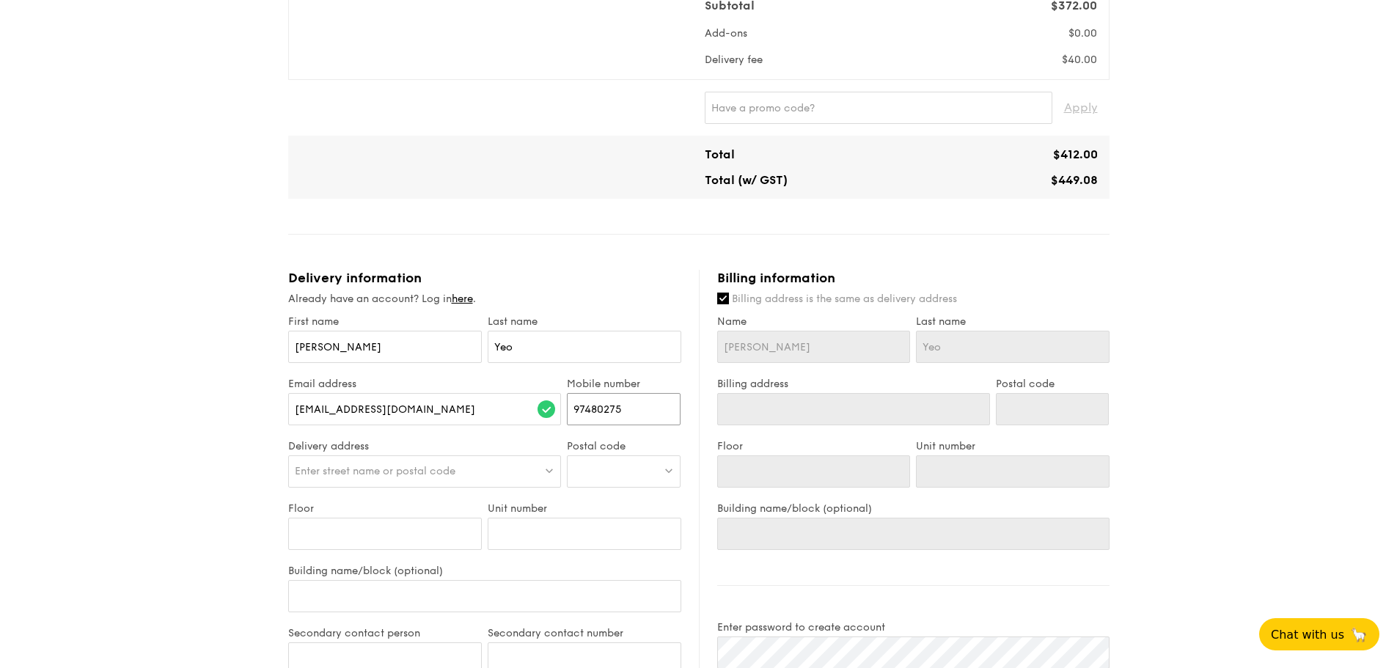
type input "97480275"
click at [447, 474] on span "Enter street name or postal code" at bounding box center [375, 471] width 161 height 12
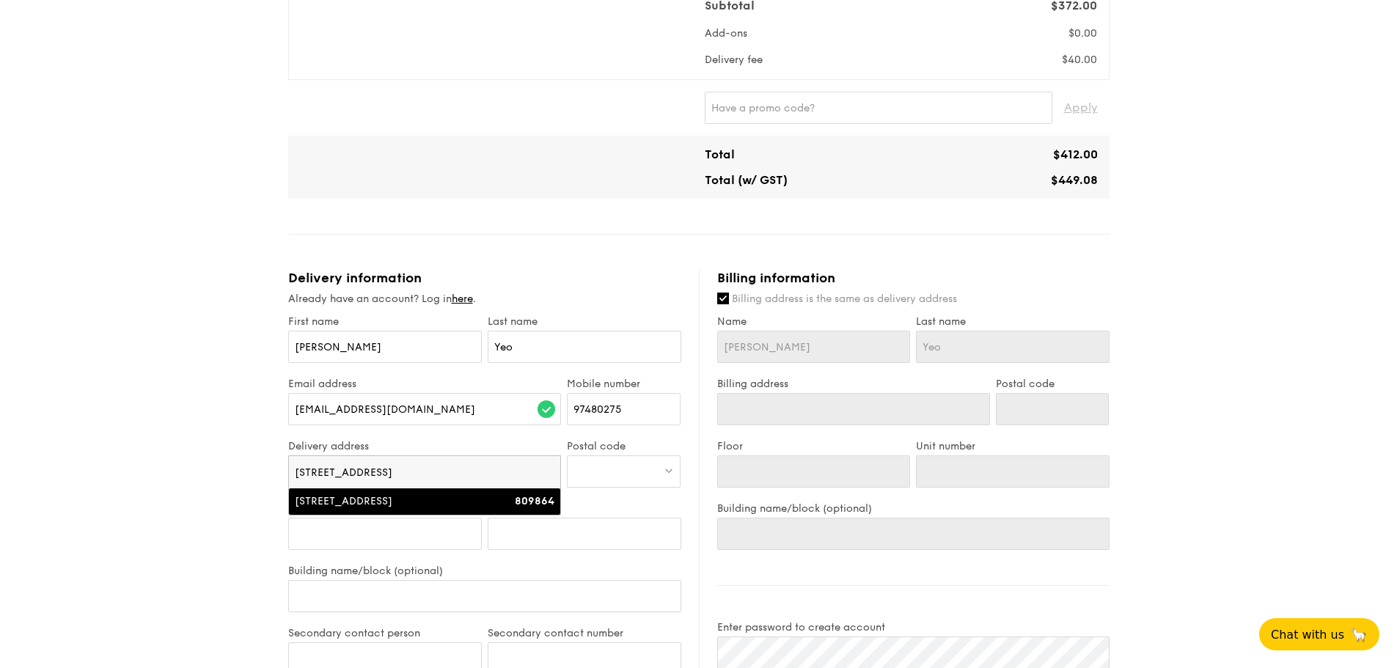
type input "10A Begonia Drive"
click at [425, 494] on div "10A Begonia Drive" at bounding box center [392, 501] width 195 height 15
type input "10A Begonia Drive"
type input "809864"
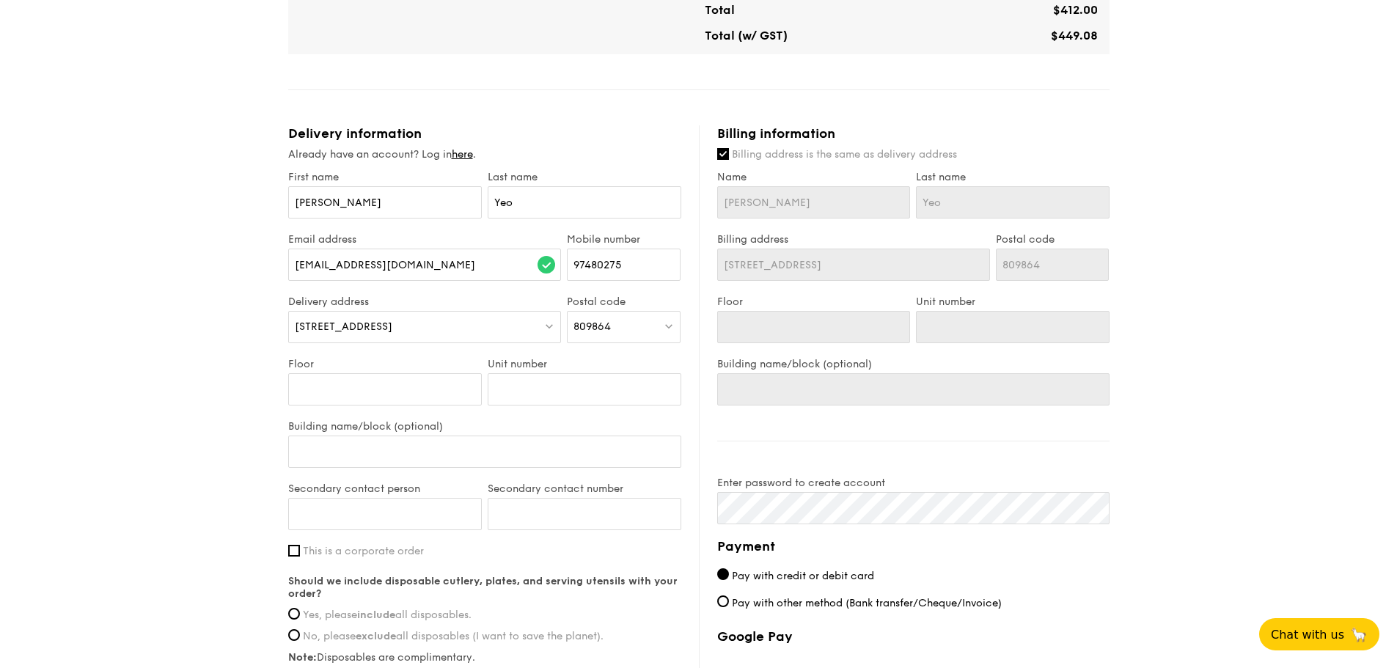
scroll to position [660, 0]
click at [398, 518] on input "Secondary contact person" at bounding box center [385, 512] width 194 height 32
type input "Freddy"
click at [512, 512] on input "Secondary contact number" at bounding box center [585, 512] width 194 height 32
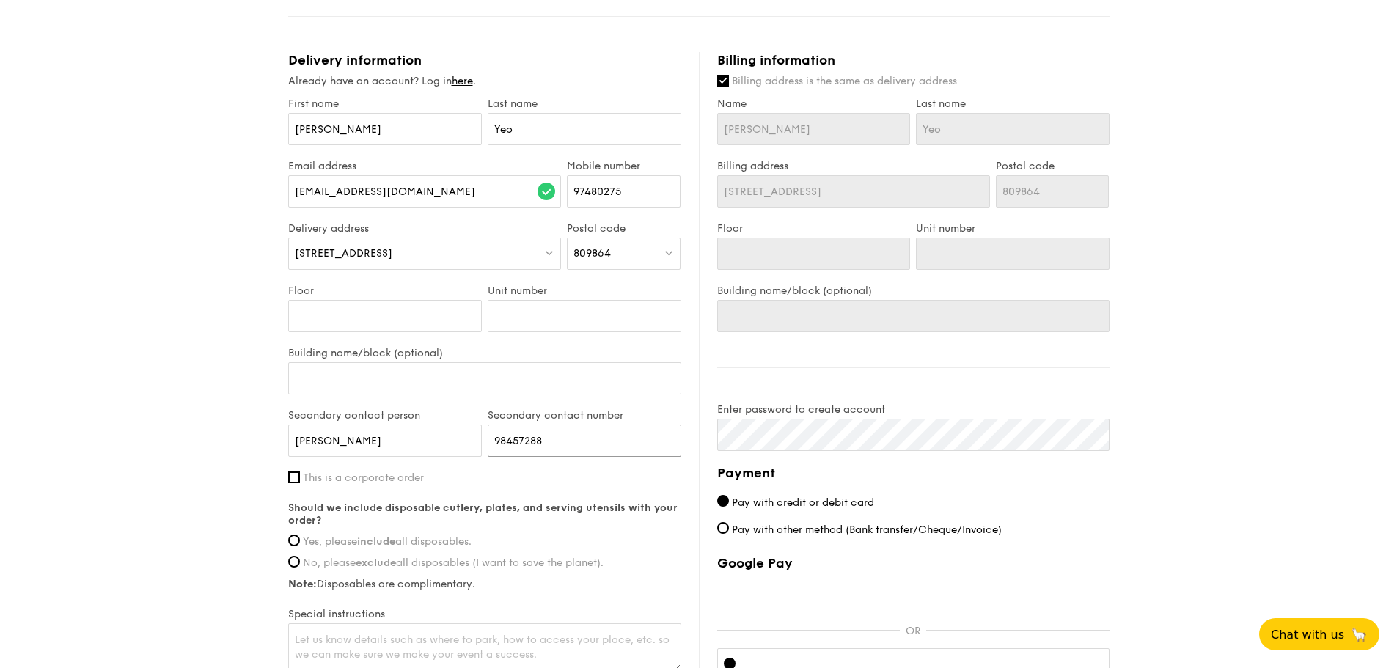
scroll to position [733, 0]
type input "98457288"
click at [297, 541] on input "Yes, please include all disposables." at bounding box center [294, 539] width 12 height 12
radio input "true"
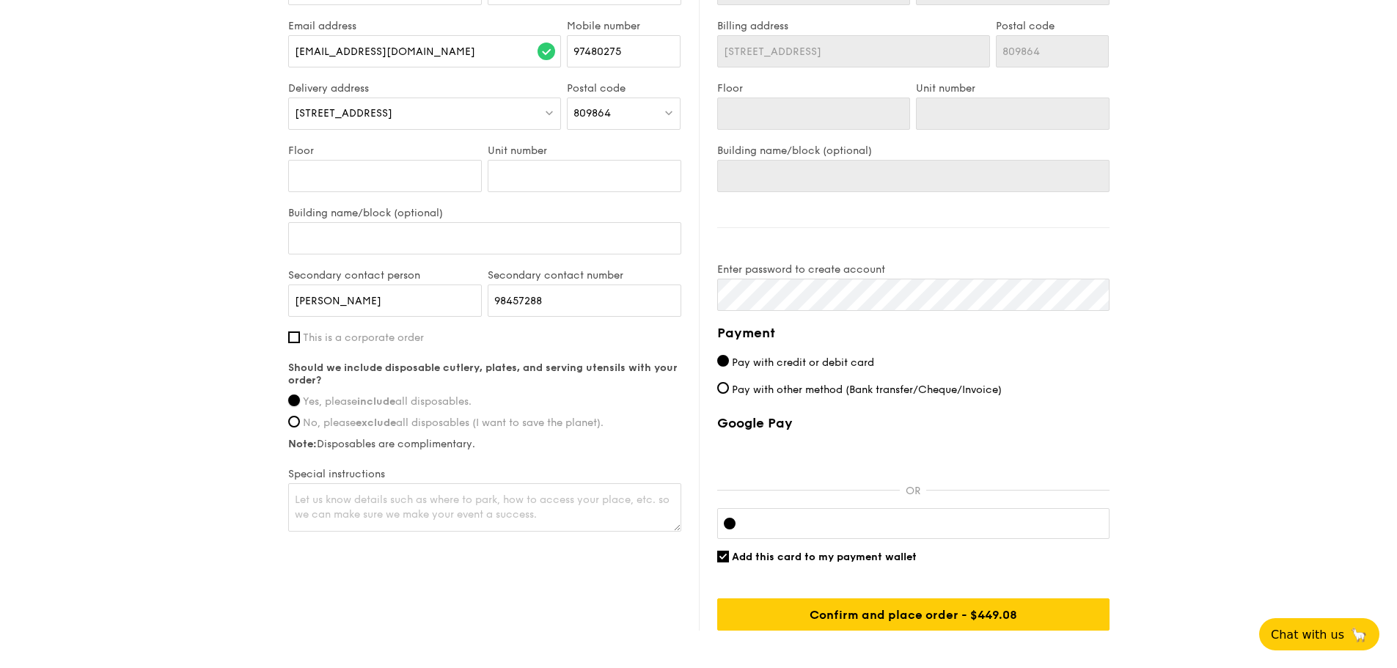
scroll to position [880, 0]
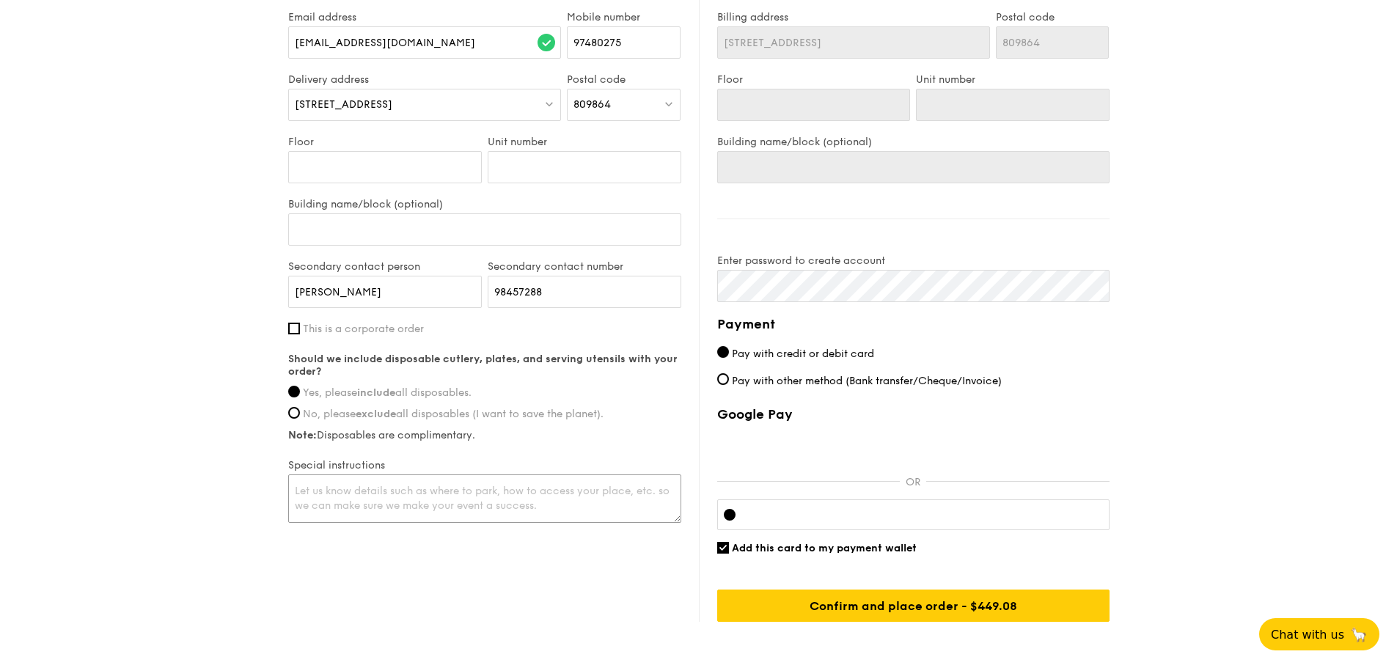
click at [441, 497] on textarea at bounding box center [484, 499] width 393 height 48
type textarea "Parking is available directly outside the house."
click at [727, 381] on input "Pay with other method (Bank transfer/Cheque/Invoice)" at bounding box center [723, 379] width 12 height 12
radio input "true"
click at [725, 349] on input "Pay with credit or debit card" at bounding box center [723, 352] width 12 height 12
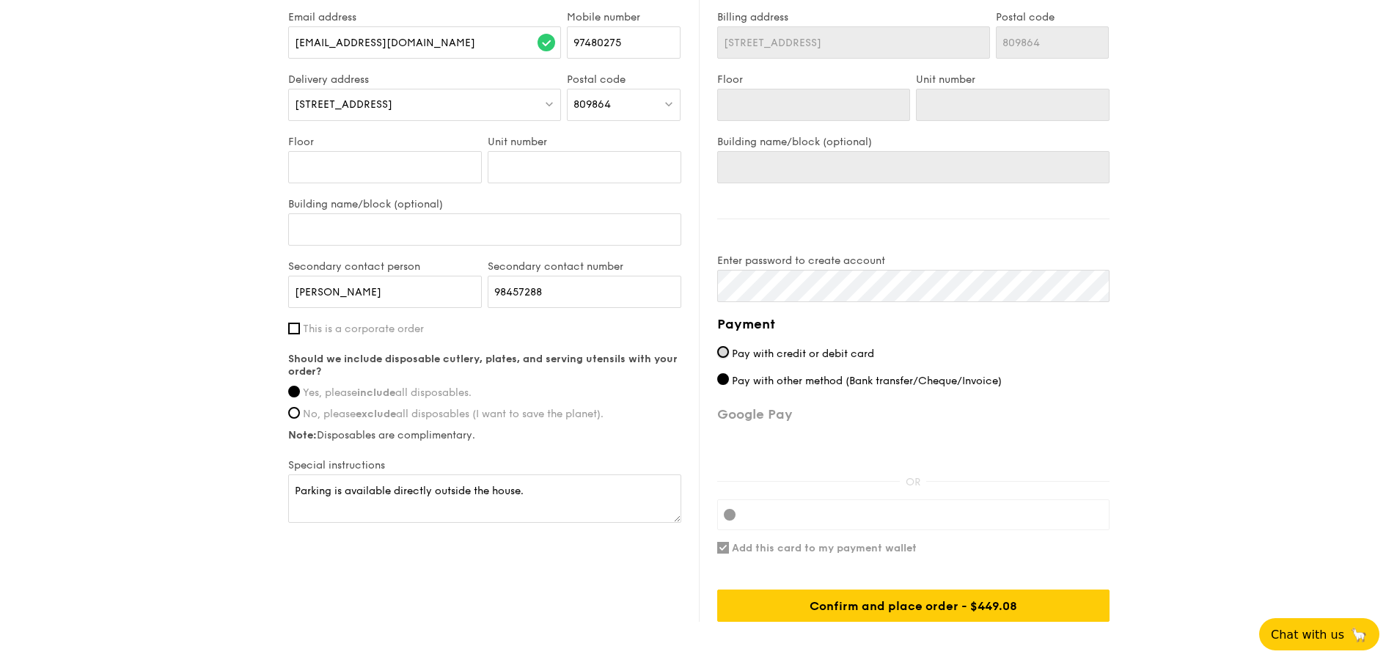
radio input "true"
click at [721, 378] on input "Pay with other method (Bank transfer/Cheque/Invoice)" at bounding box center [723, 379] width 12 height 12
radio input "true"
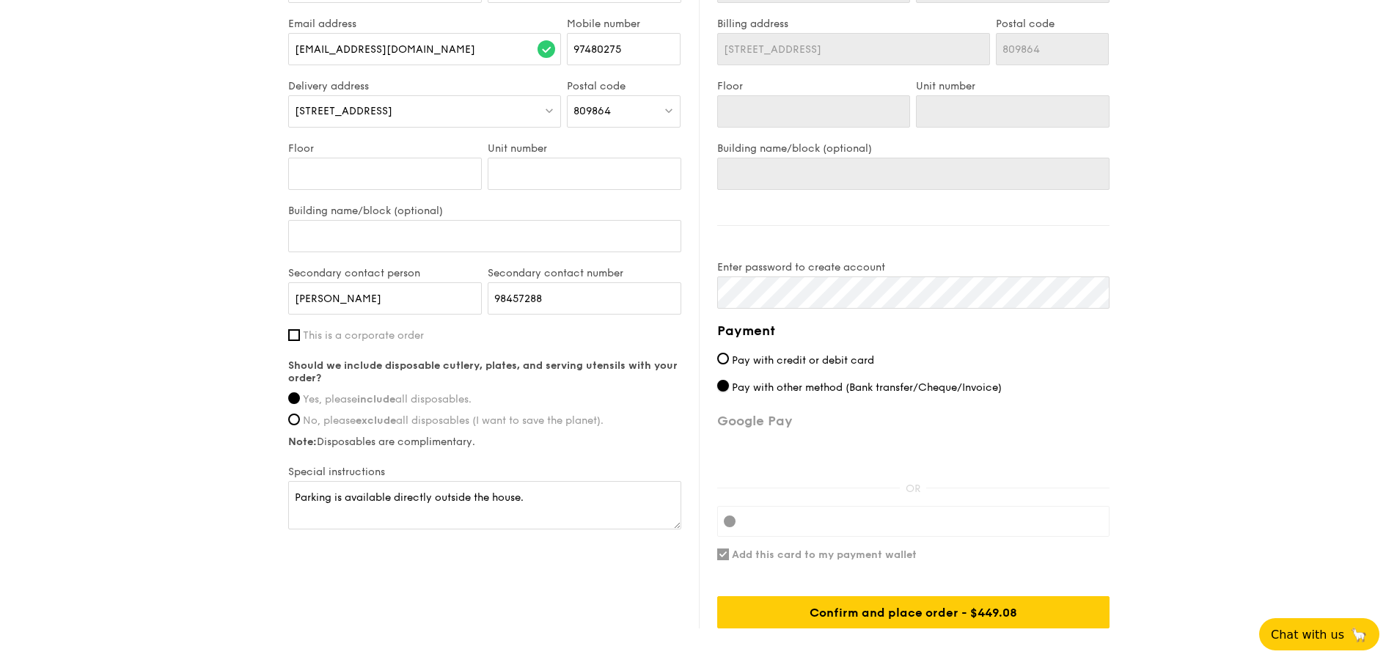
scroll to position [878, 0]
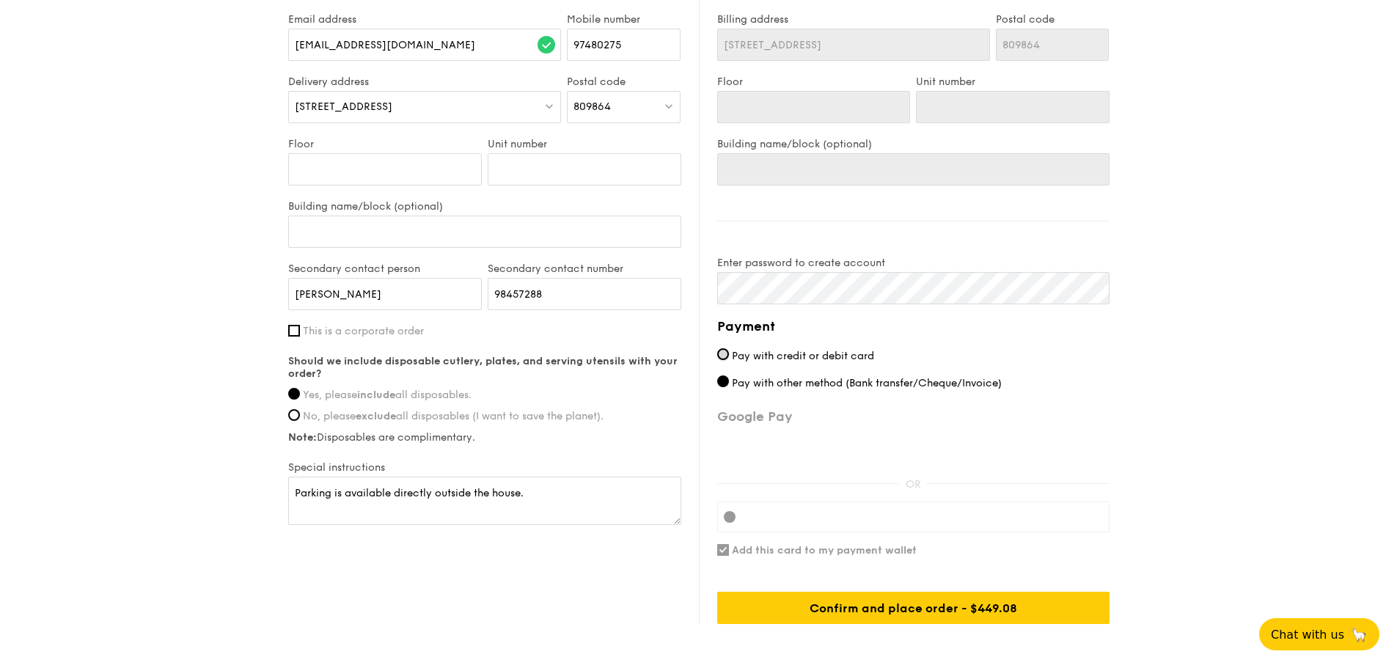
click at [725, 357] on input "Pay with credit or debit card" at bounding box center [723, 354] width 12 height 12
radio input "true"
click at [723, 384] on input "Pay with other method (Bank transfer/Cheque/Invoice)" at bounding box center [723, 382] width 12 height 12
radio input "true"
click at [852, 603] on div "Confirm and place order - $449.08" at bounding box center [913, 608] width 392 height 32
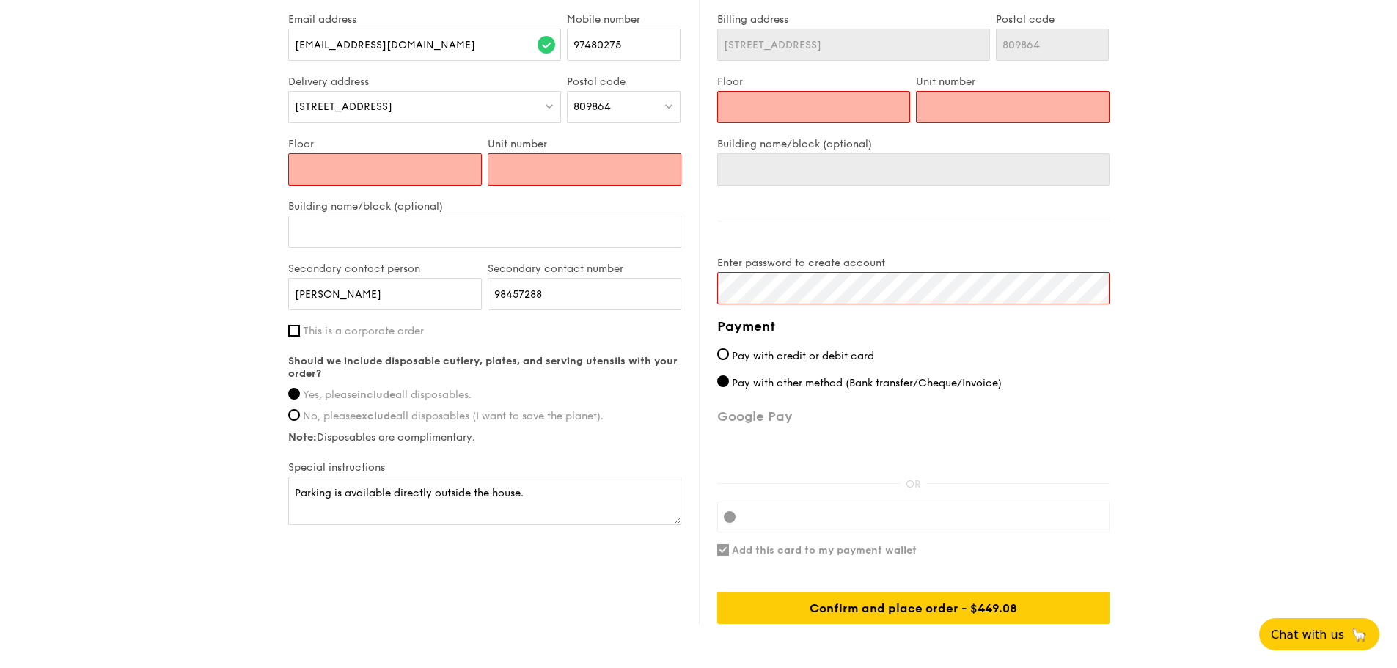
click at [372, 169] on input "Floor" at bounding box center [385, 169] width 194 height 32
type input "n"
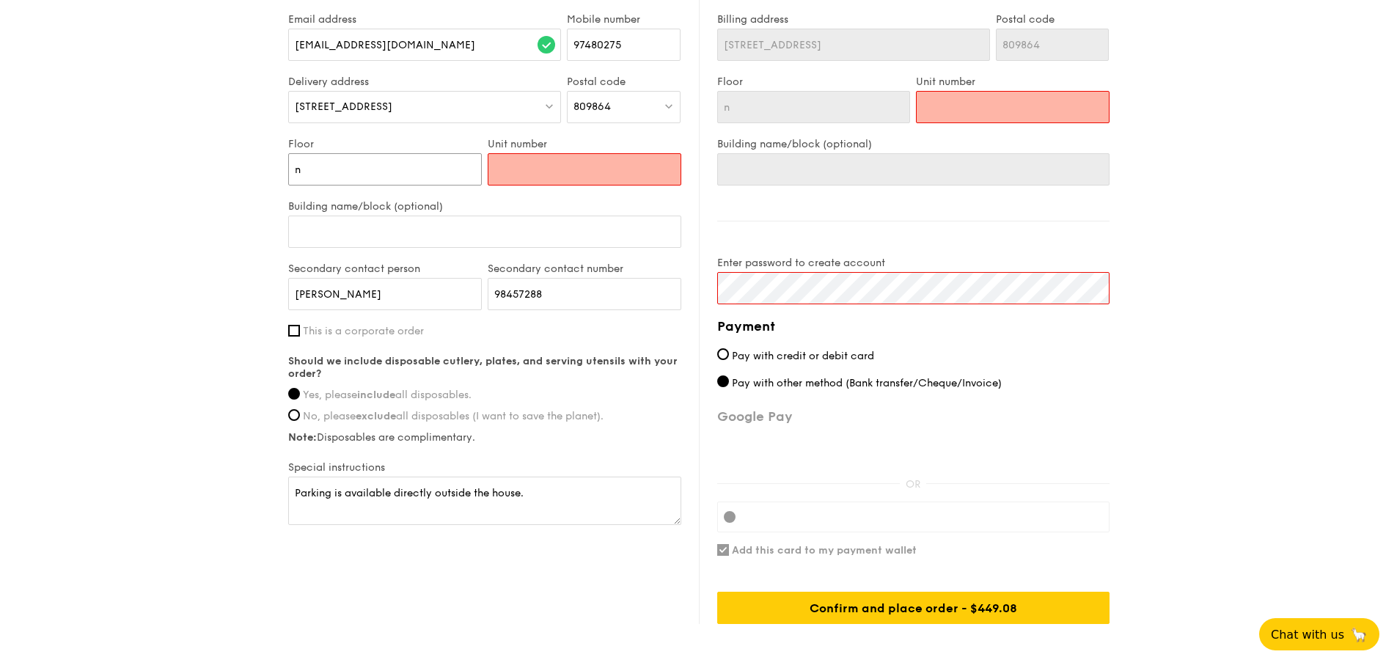
type input "ni"
type input "nil"
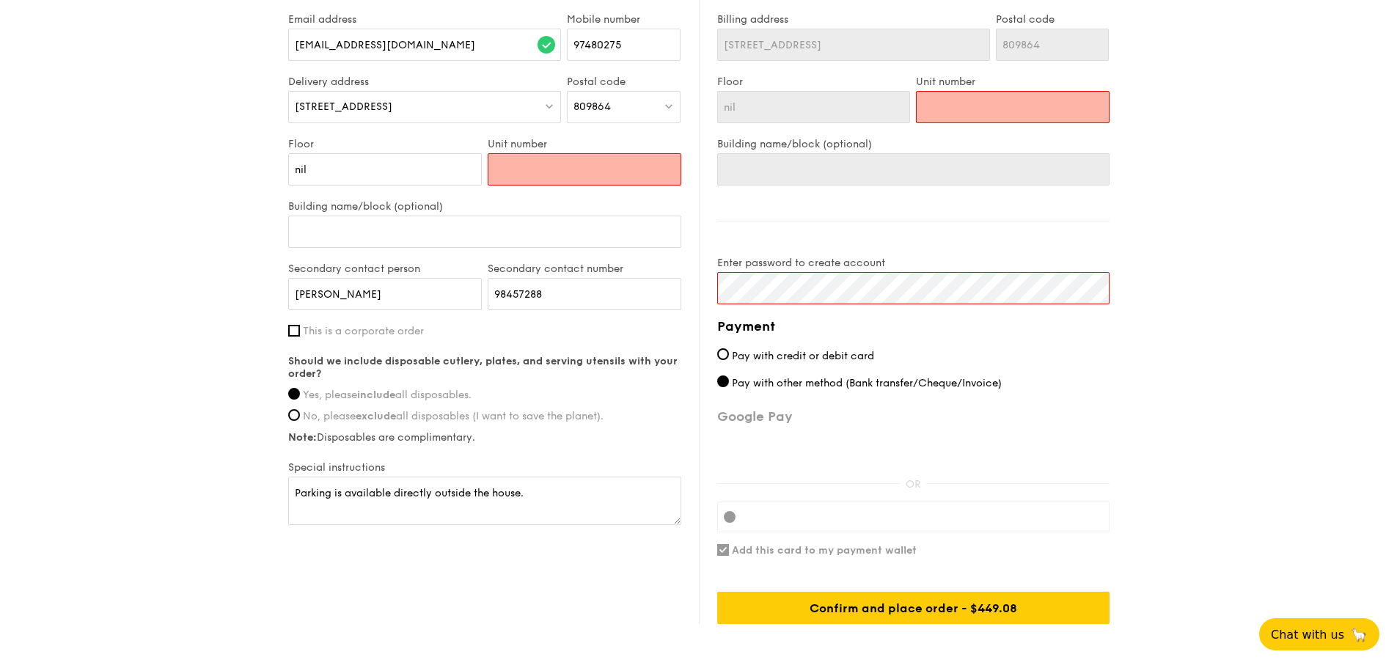
click at [640, 167] on input "Unit number" at bounding box center [585, 169] width 194 height 32
type input "n"
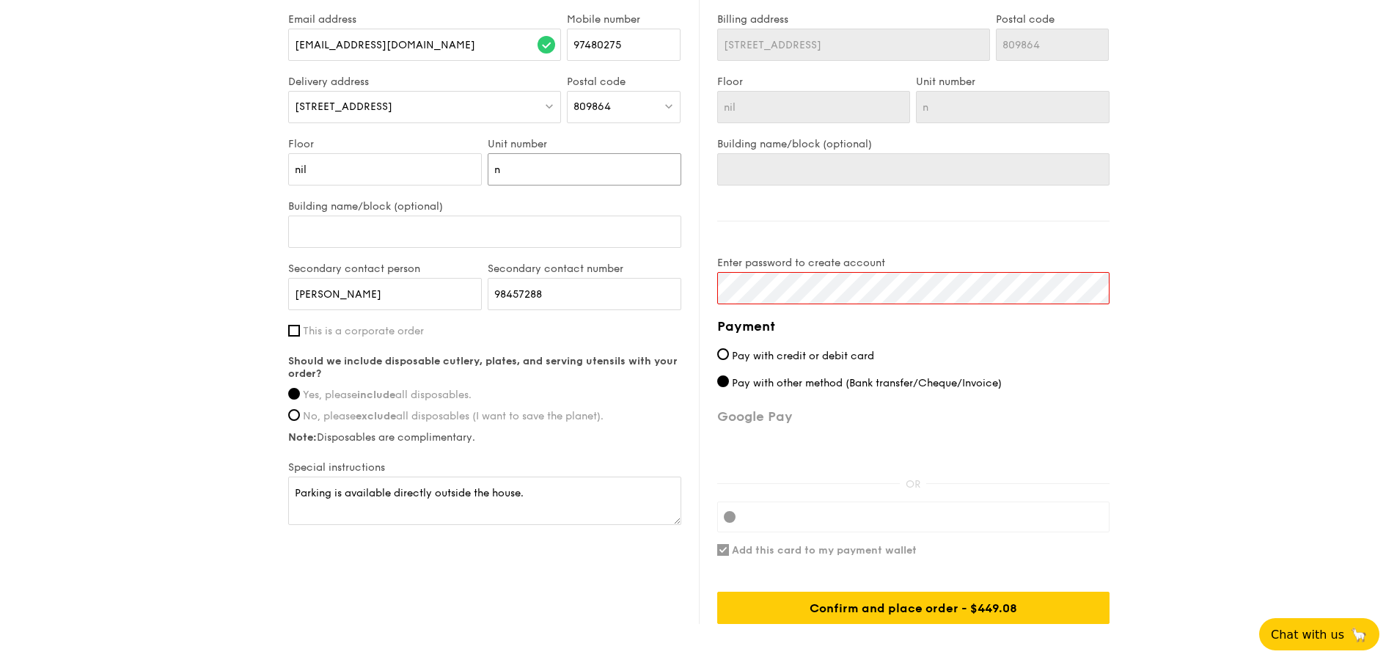
type input "ni"
type input "nil"
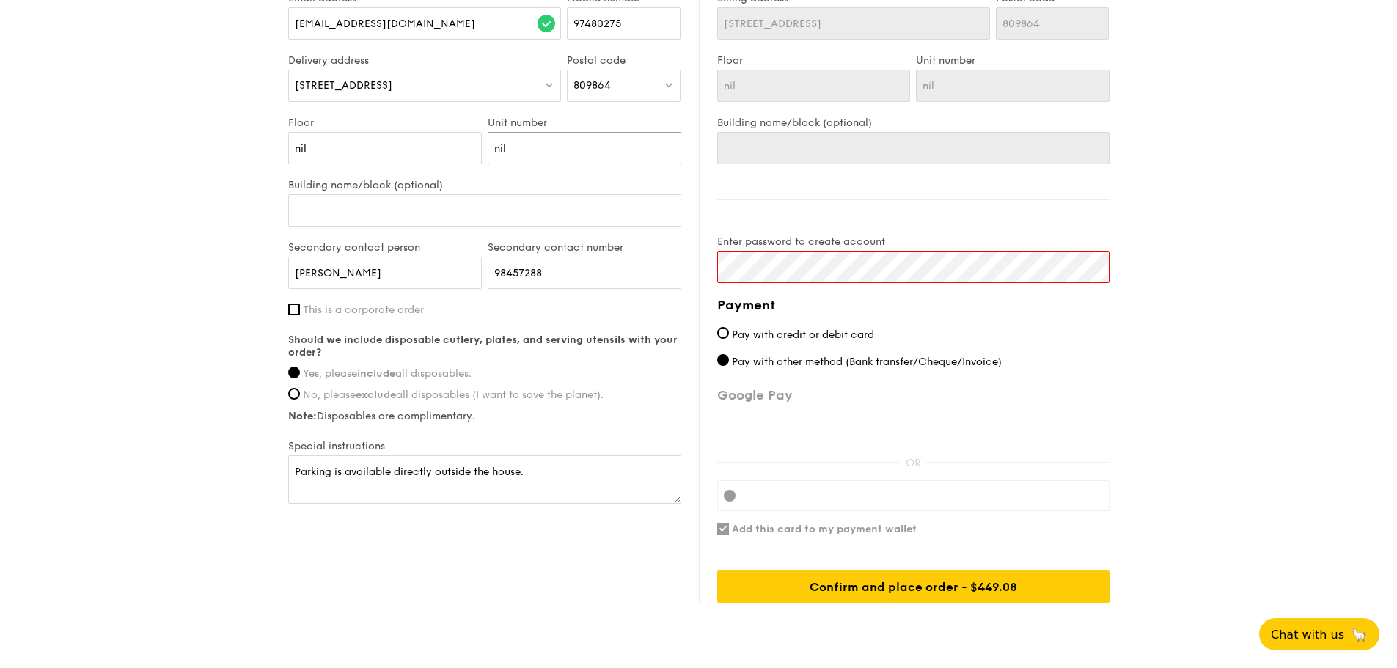
scroll to position [951, 0]
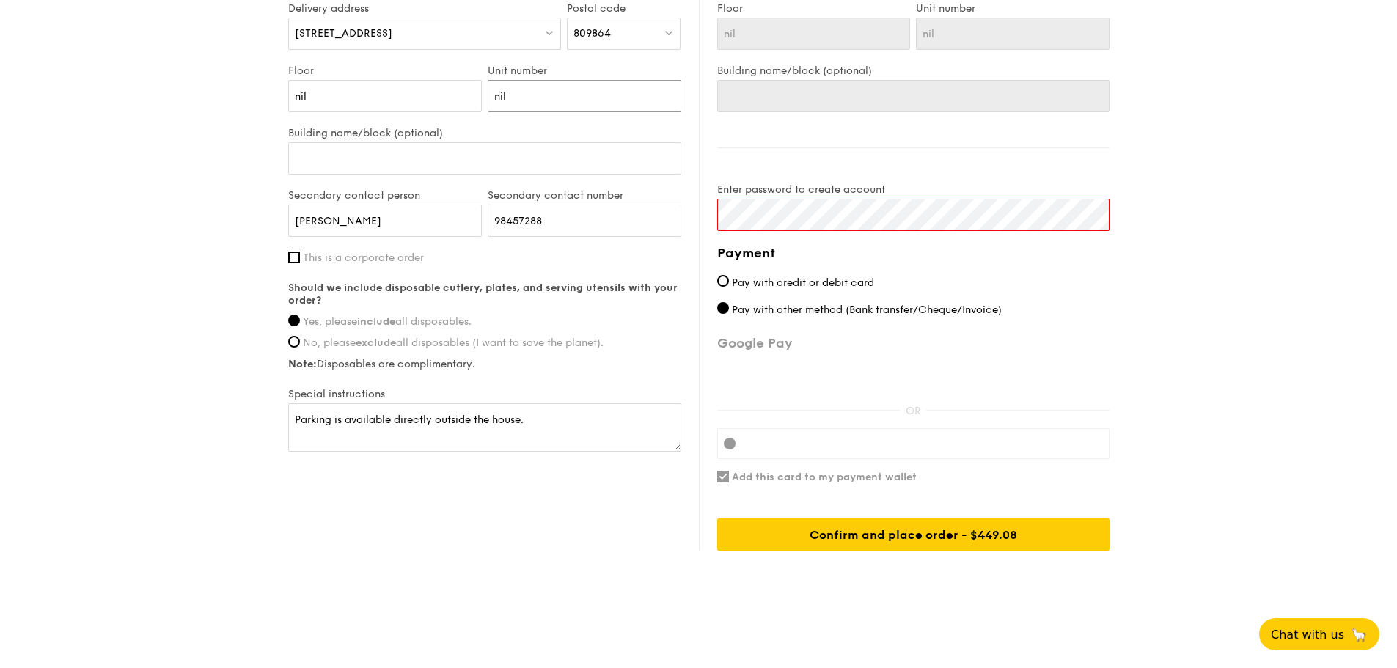
type input "nil"
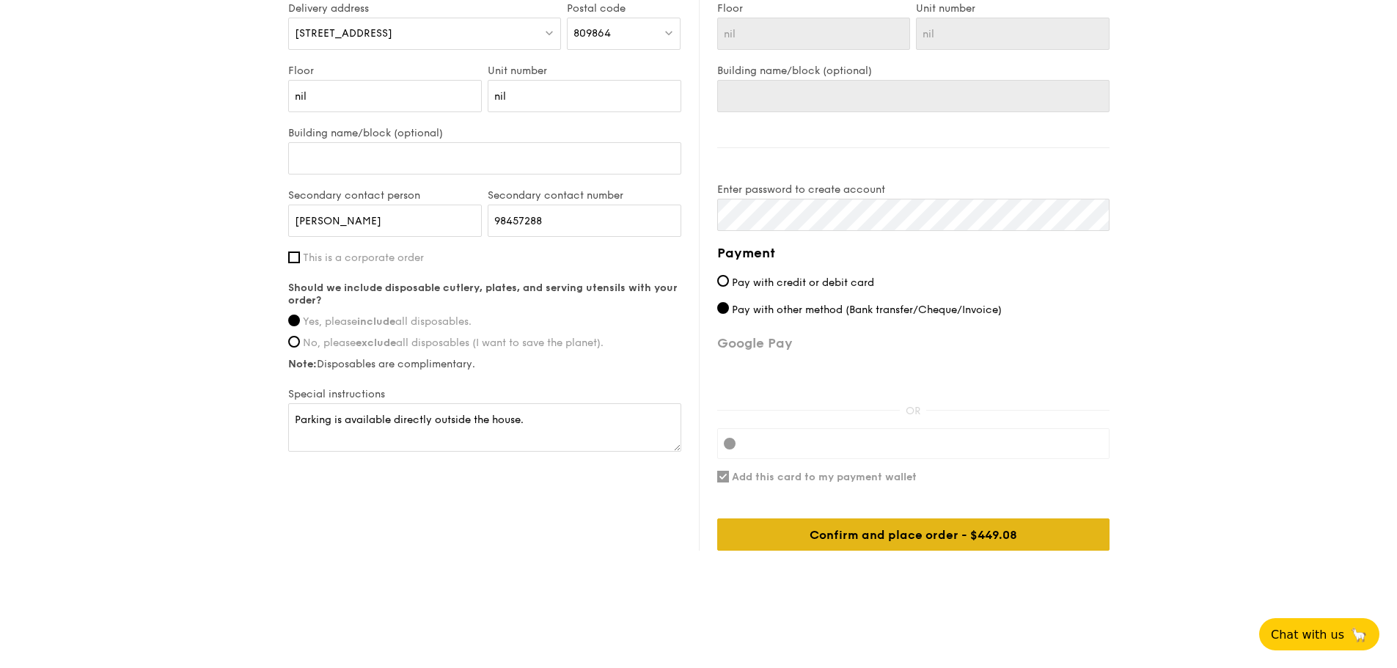
click at [884, 530] on div "Confirm and place order - $449.08" at bounding box center [913, 535] width 392 height 32
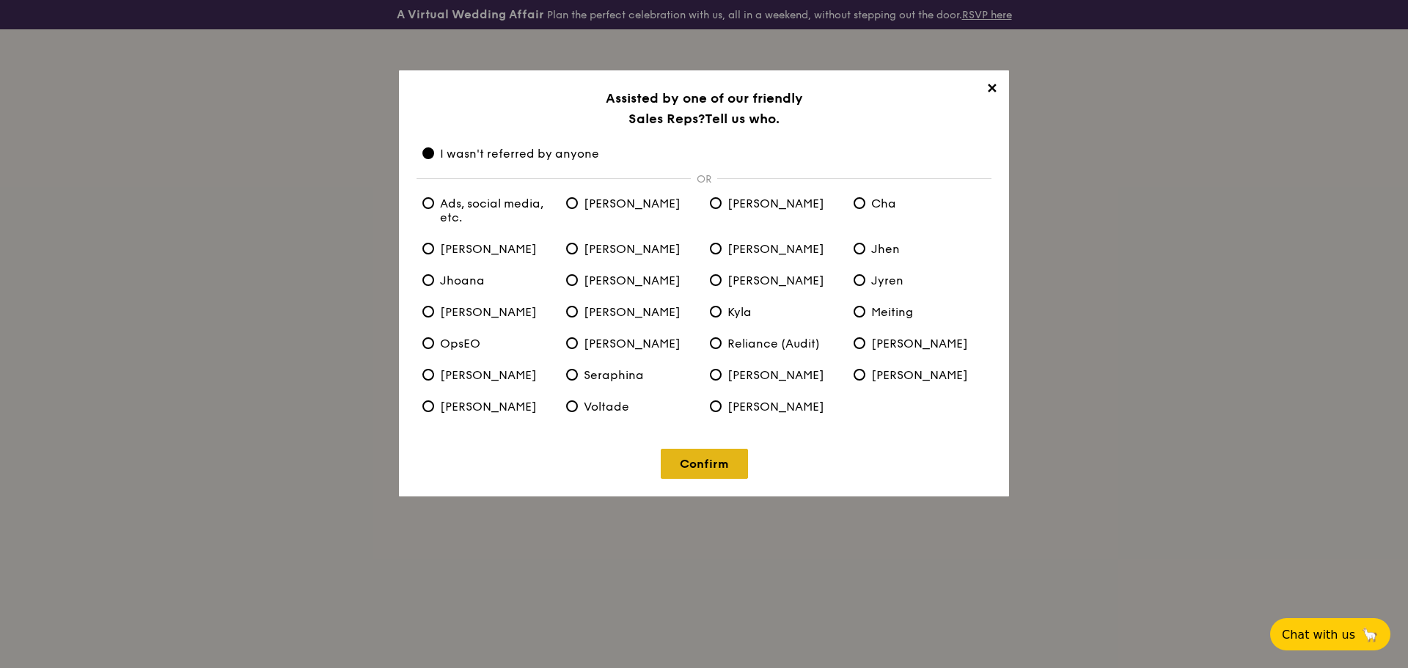
click at [733, 461] on link "Confirm" at bounding box center [704, 464] width 87 height 30
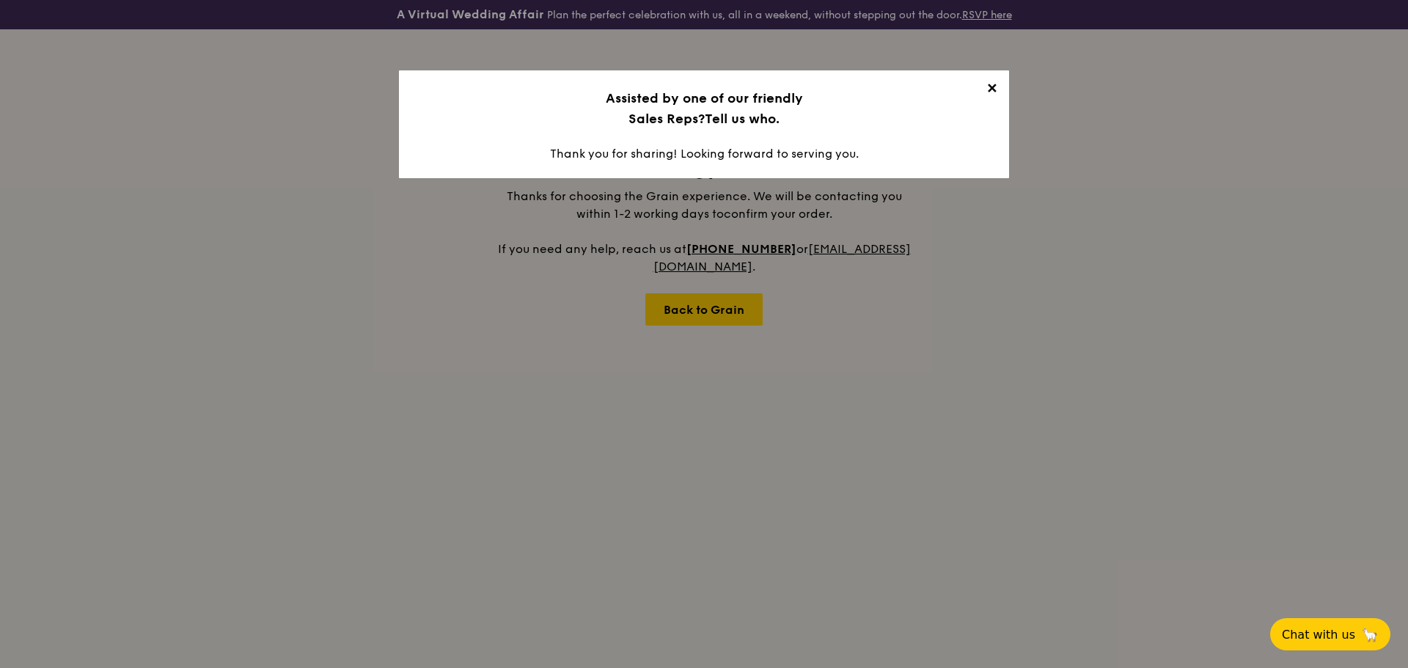
click at [994, 85] on span "✕" at bounding box center [991, 91] width 21 height 21
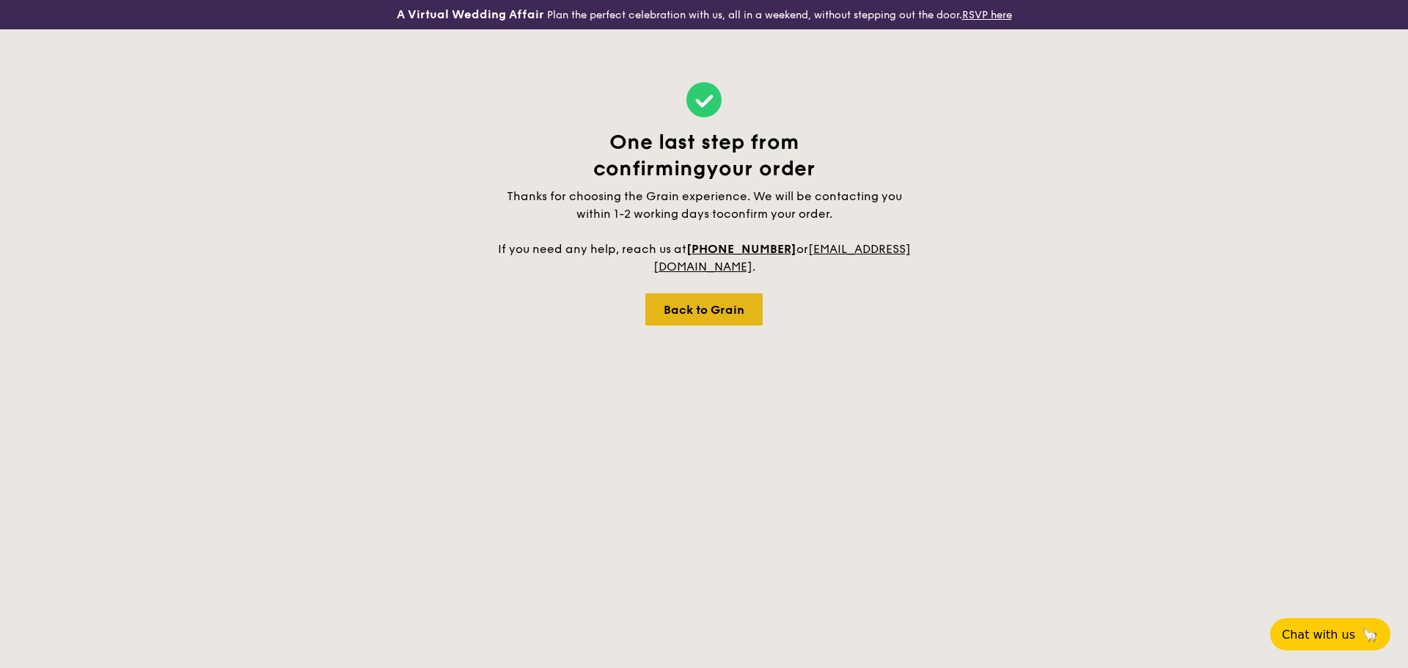
click at [747, 313] on div "Back to Grain" at bounding box center [703, 309] width 117 height 32
select select
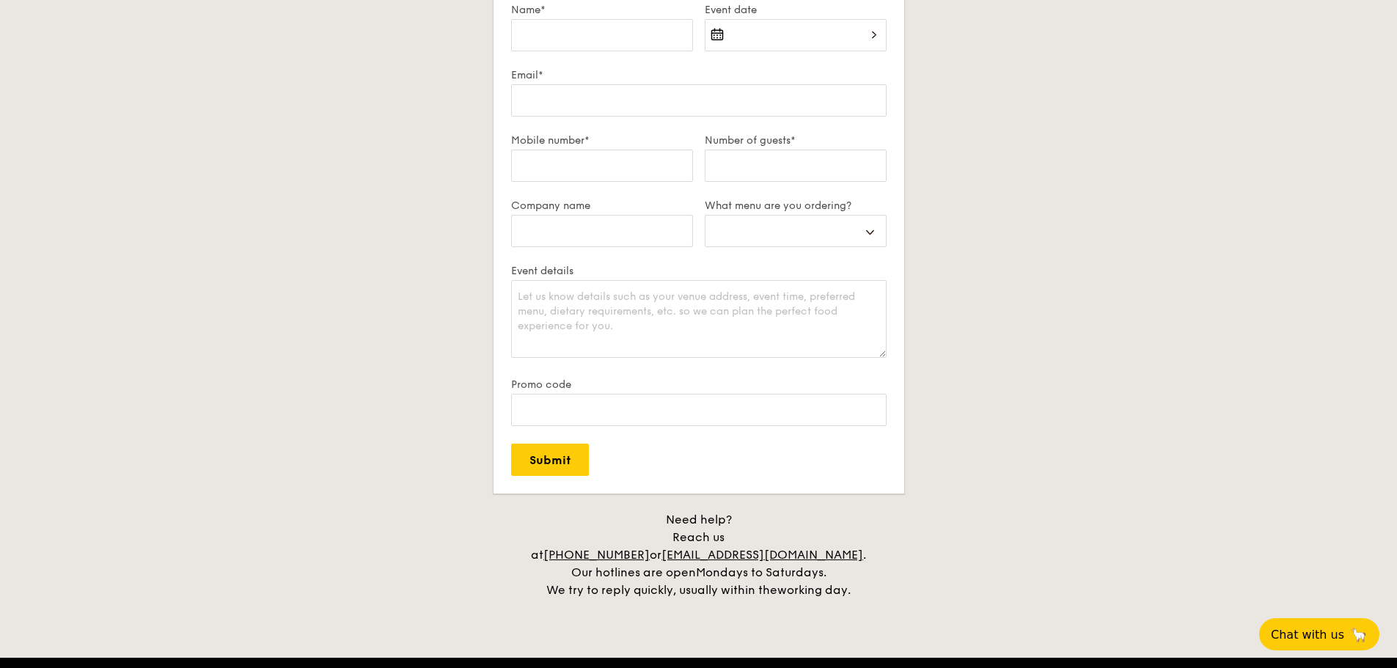
scroll to position [2641, 0]
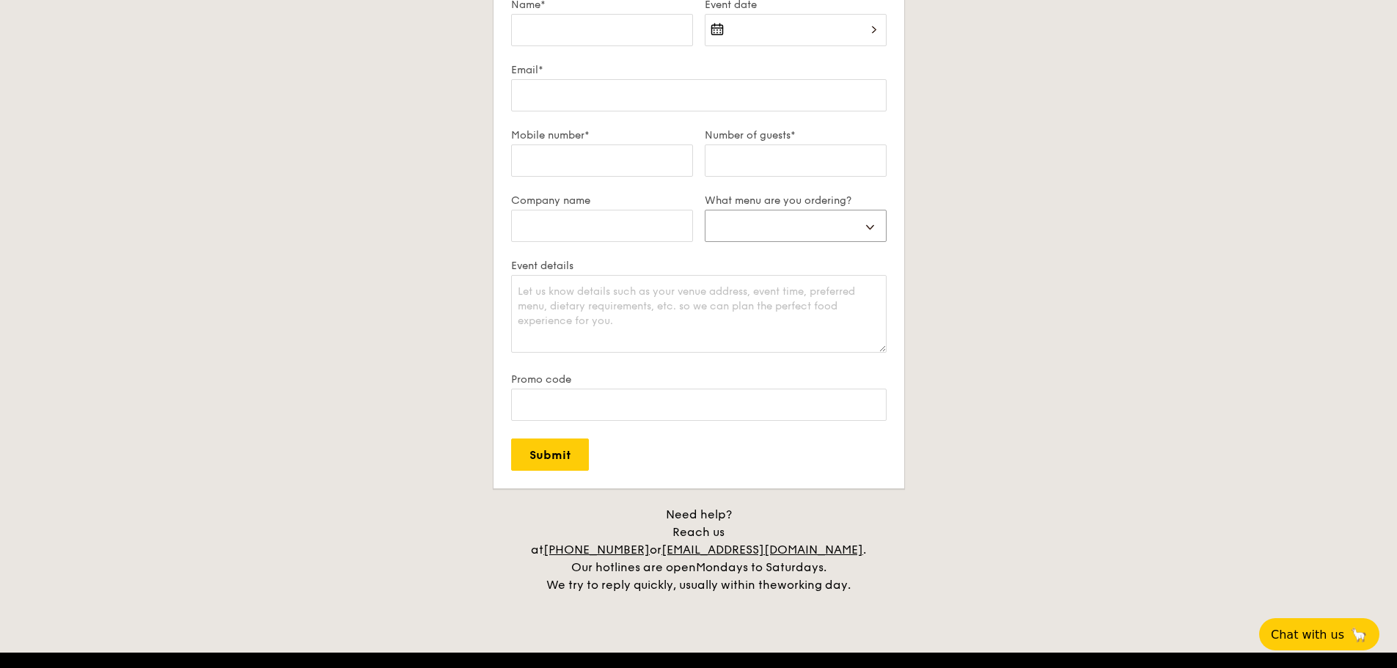
click at [770, 215] on select "Buffet Mini Buffet High Tea Canapés Meal Boxes Wedding" at bounding box center [796, 226] width 182 height 32
